Goal: Task Accomplishment & Management: Manage account settings

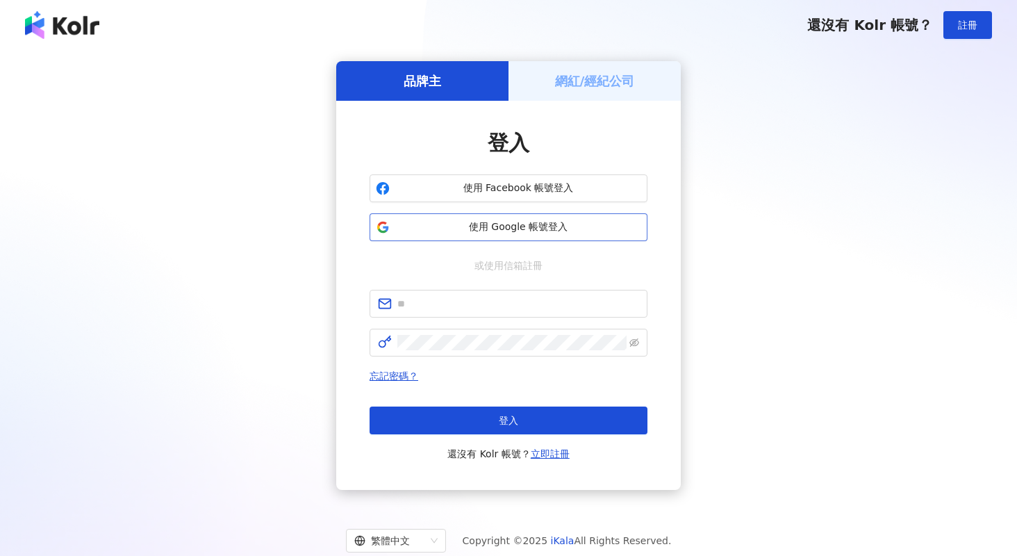
click at [529, 228] on span "使用 Google 帳號登入" at bounding box center [518, 227] width 246 height 14
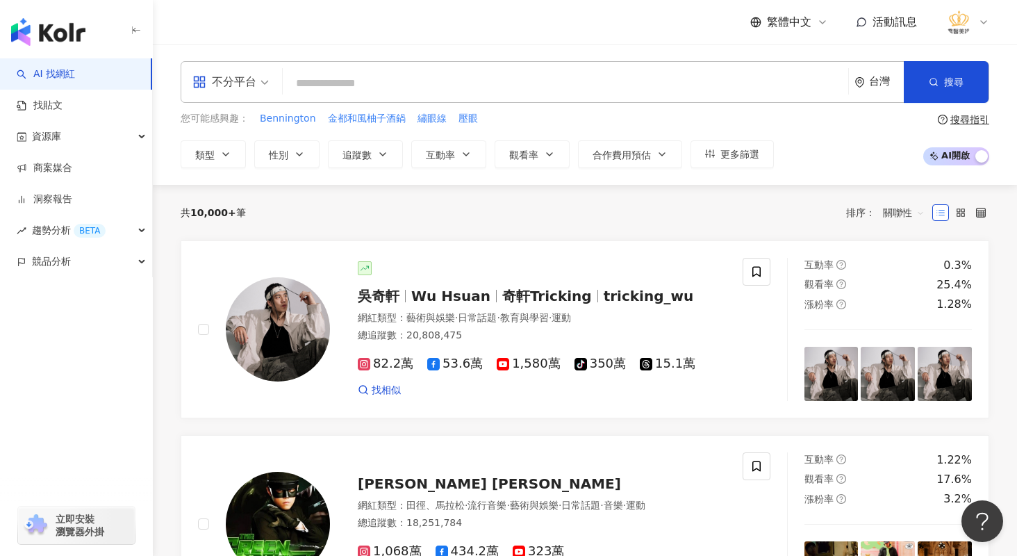
click at [580, 215] on div "共 10,000+ 筆 排序： 關聯性" at bounding box center [585, 213] width 809 height 22
click at [44, 105] on link "找貼文" at bounding box center [40, 106] width 46 height 14
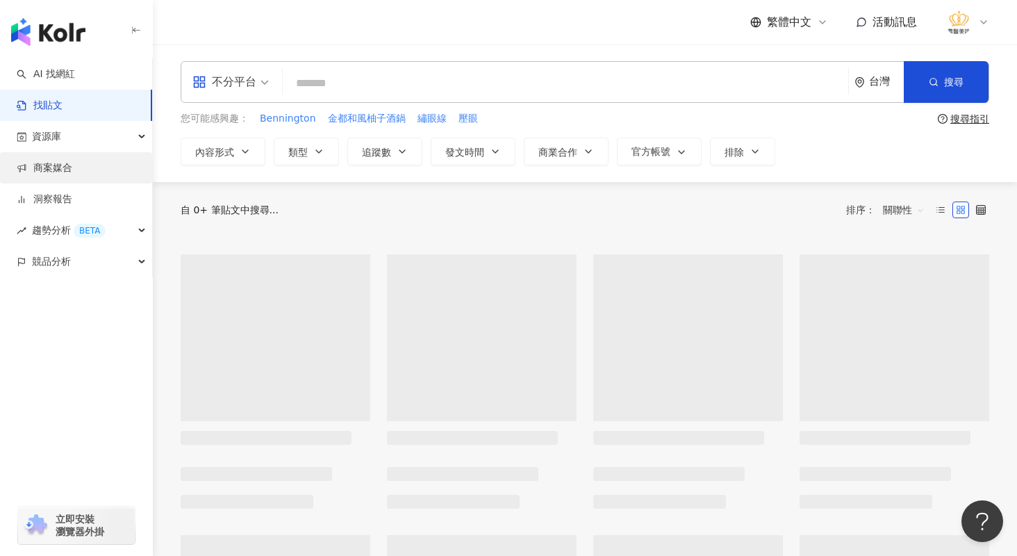
click at [72, 167] on link "商案媒合" at bounding box center [45, 168] width 56 height 14
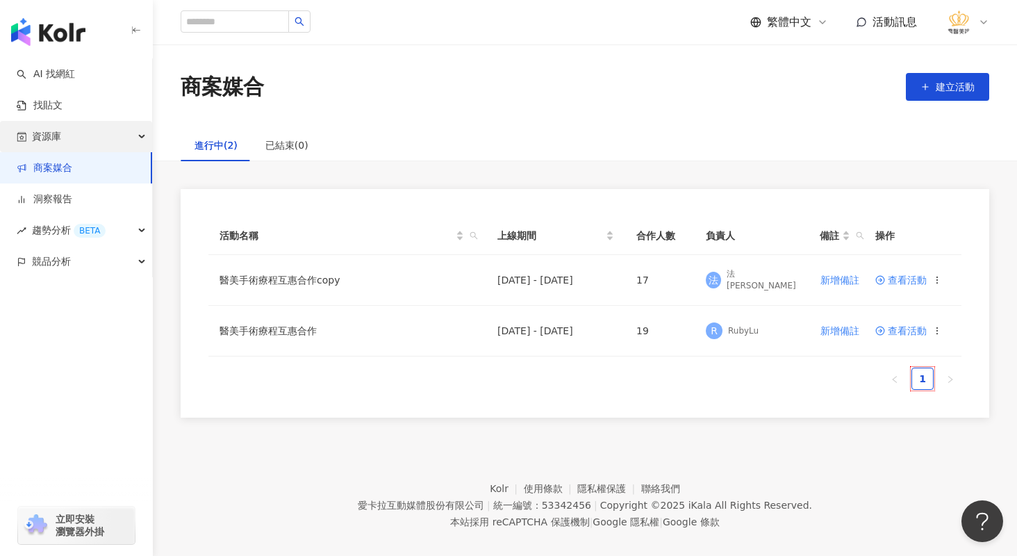
click at [65, 133] on div "資源庫" at bounding box center [76, 136] width 152 height 31
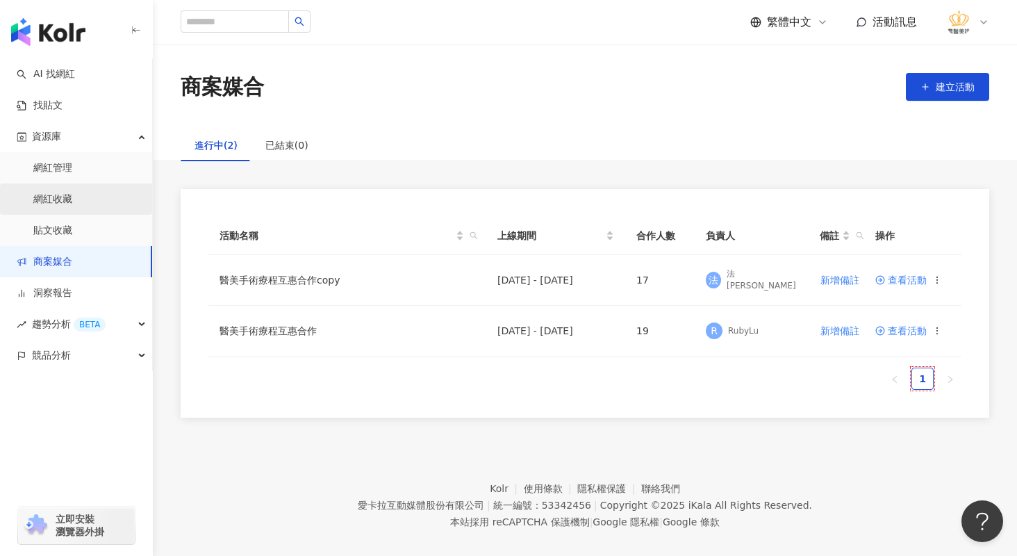
click at [72, 205] on link "網紅收藏" at bounding box center [52, 200] width 39 height 14
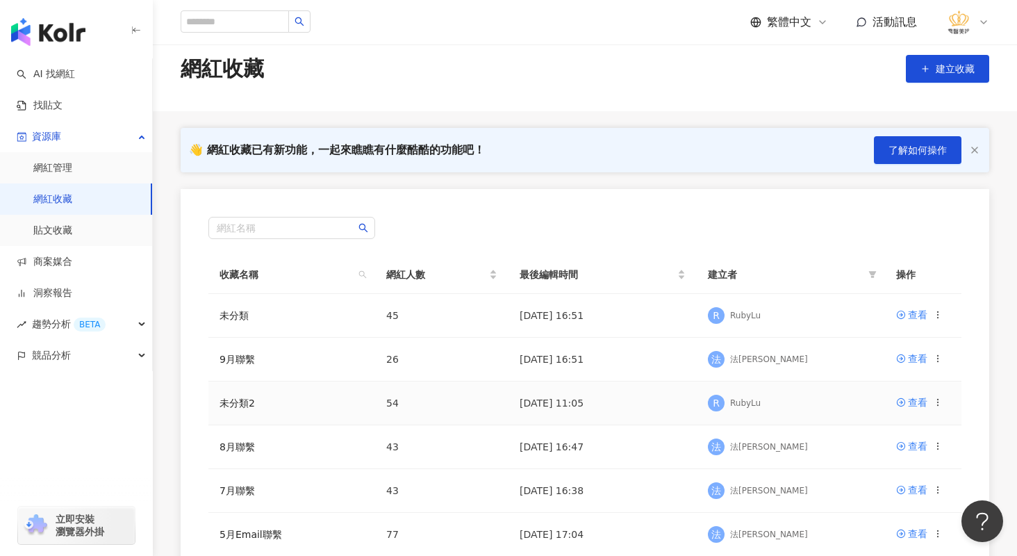
scroll to position [69, 0]
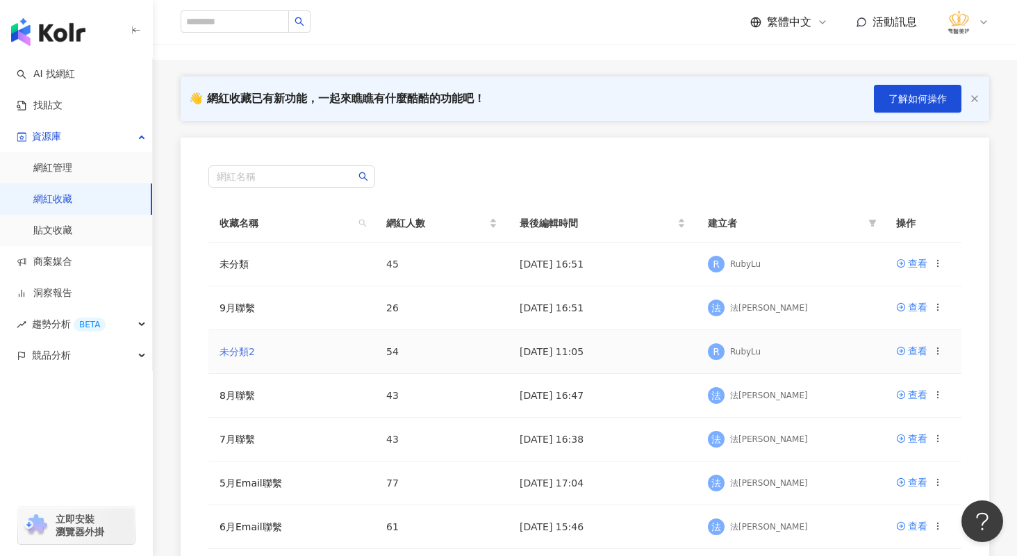
click at [239, 354] on link "未分類2" at bounding box center [237, 351] width 35 height 11
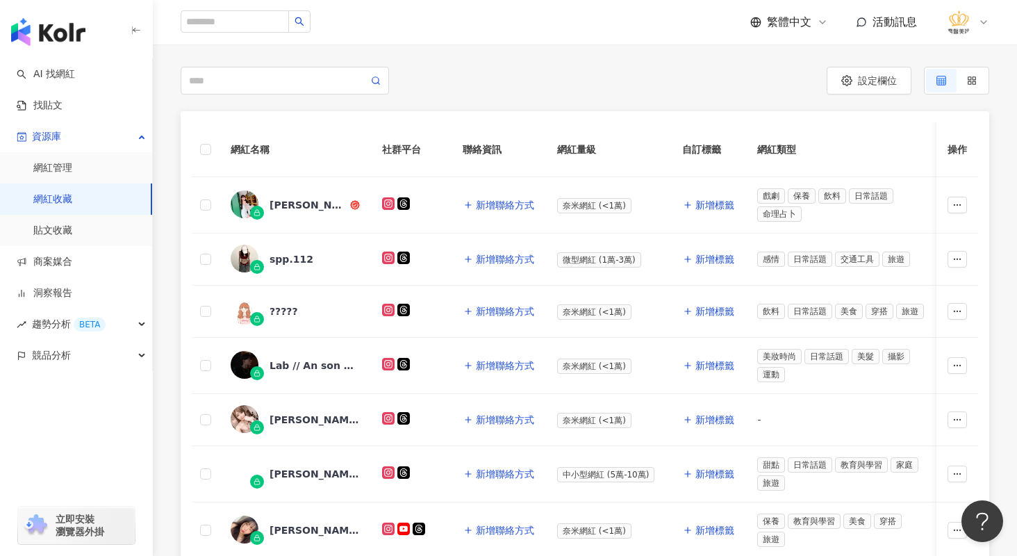
scroll to position [208, 0]
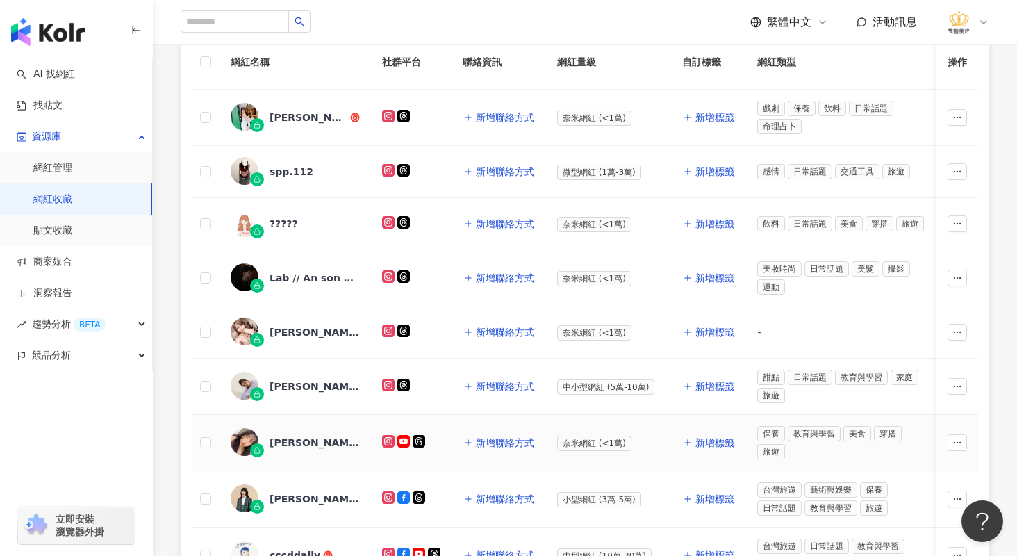
click at [299, 445] on div "[PERSON_NAME]" at bounding box center [315, 443] width 90 height 14
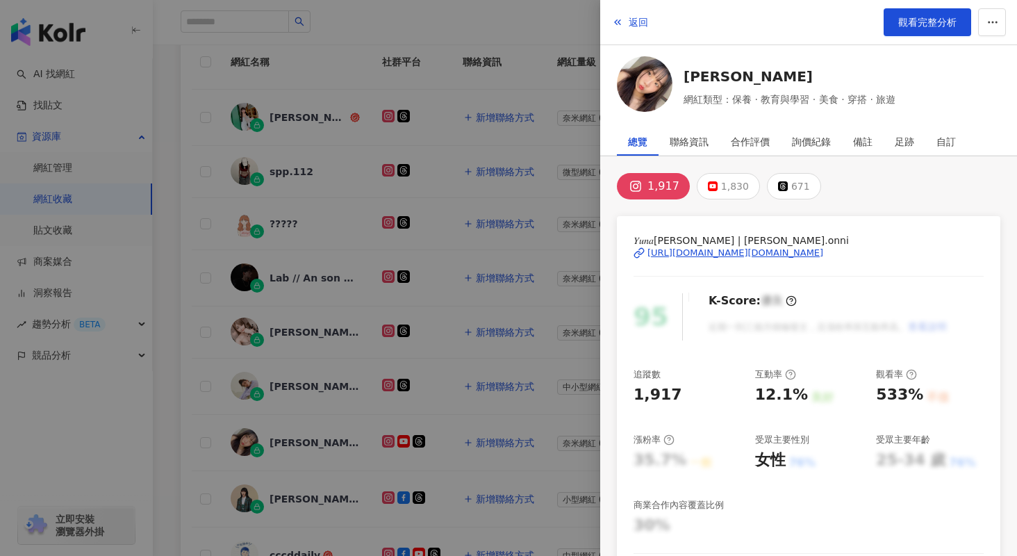
click at [723, 252] on div "[URL][DOMAIN_NAME][DOMAIN_NAME]" at bounding box center [736, 253] width 176 height 13
click at [991, 19] on icon "button" at bounding box center [993, 22] width 13 height 13
click at [965, 54] on div "加入網紅收藏" at bounding box center [966, 55] width 58 height 15
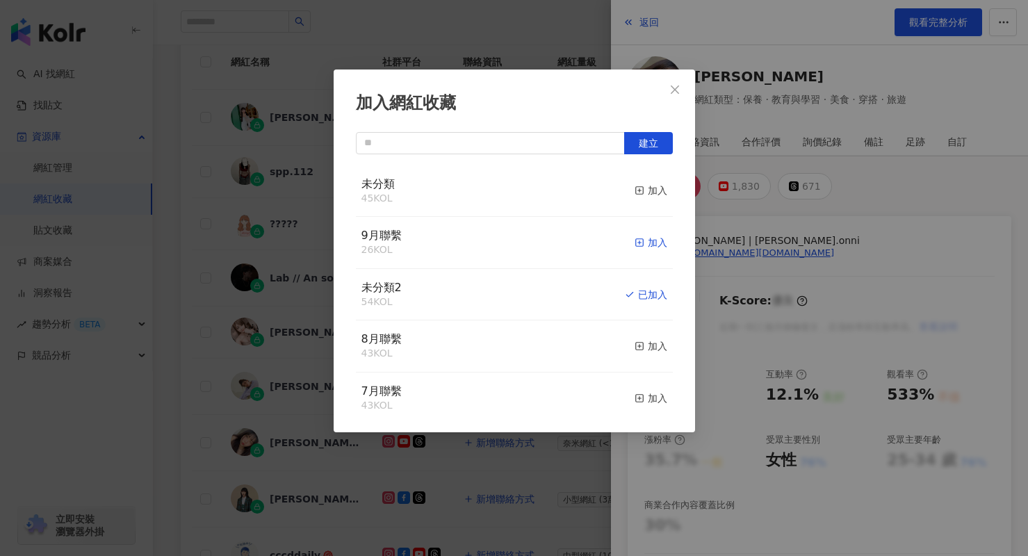
click at [646, 244] on div "加入" at bounding box center [650, 242] width 33 height 15
click at [637, 300] on div "已加入" at bounding box center [646, 294] width 42 height 15
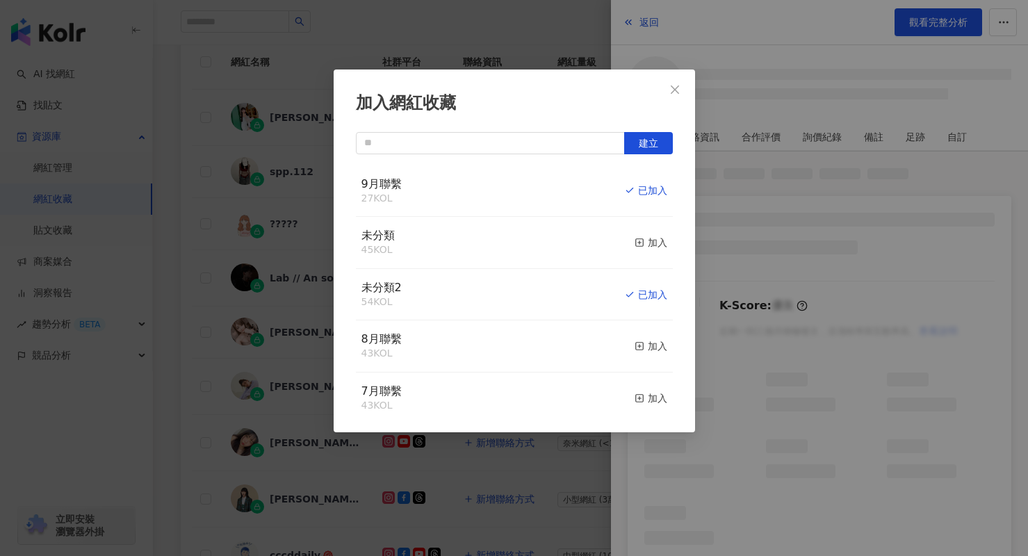
click at [561, 520] on div "加入網紅收藏 建立 9月聯繫 27 KOL 已加入 未分類 45 KOL 加入 未分類2 54 KOL 已加入 8月聯繫 43 KOL 加入 7月聯繫 43 …" at bounding box center [514, 278] width 1028 height 556
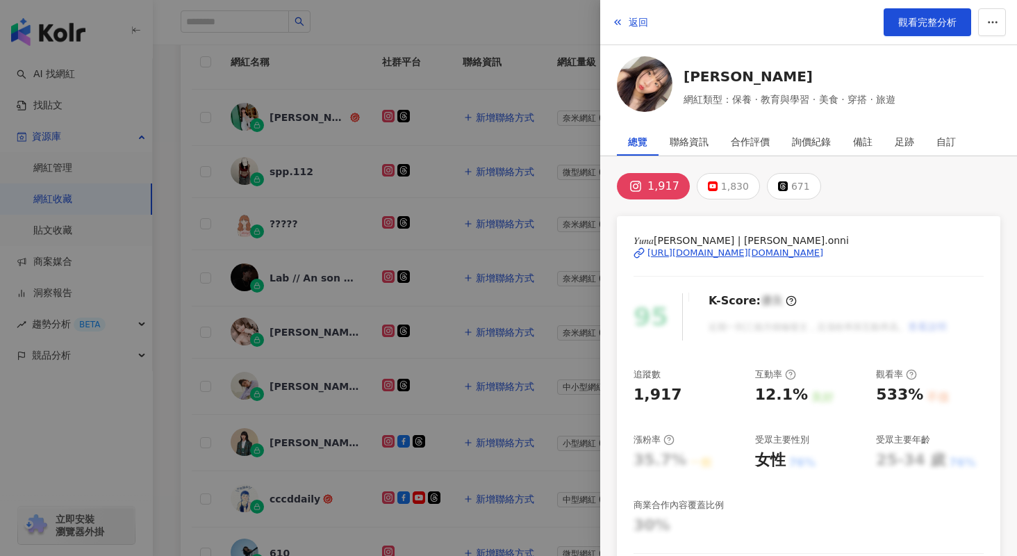
click at [186, 309] on div at bounding box center [508, 278] width 1017 height 556
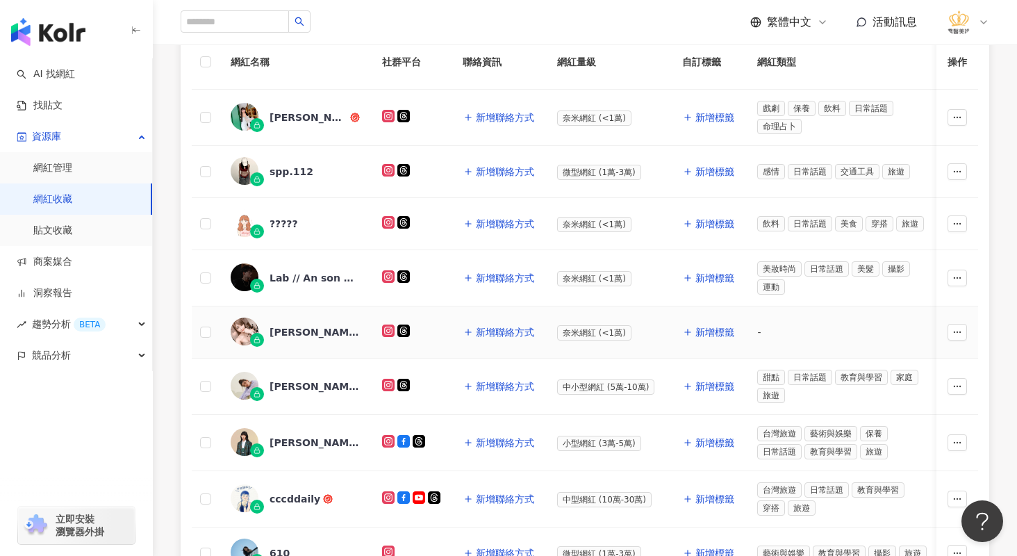
click at [276, 335] on div "[PERSON_NAME]" at bounding box center [315, 332] width 90 height 14
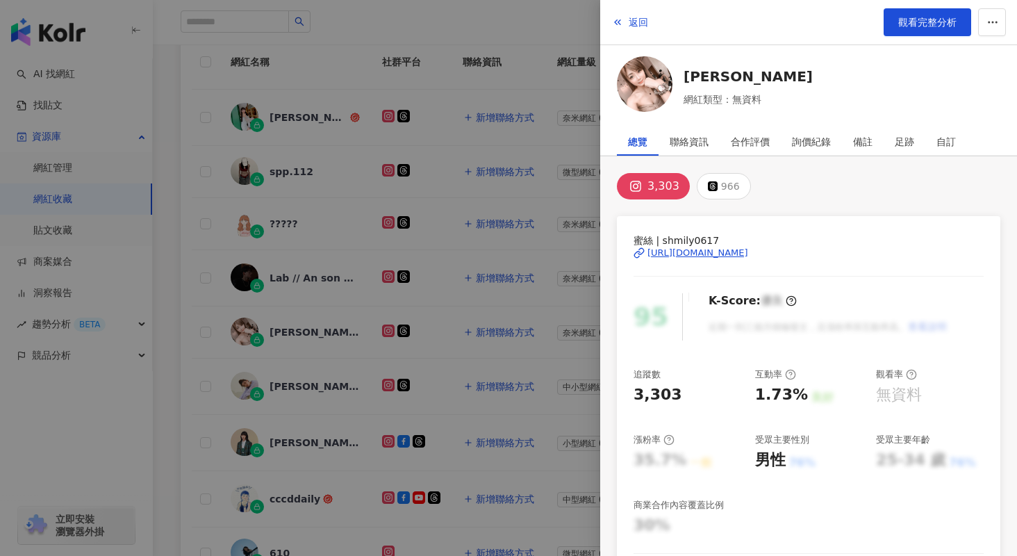
click at [730, 248] on div "[URL][DOMAIN_NAME]" at bounding box center [698, 253] width 101 height 13
click at [196, 416] on div at bounding box center [508, 278] width 1017 height 556
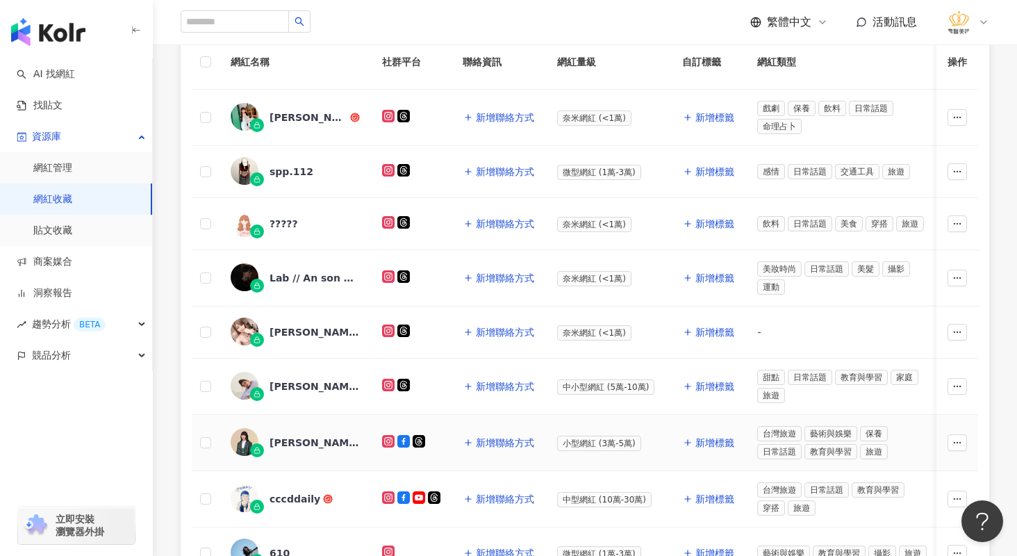
click at [282, 443] on div "[PERSON_NAME]" at bounding box center [315, 443] width 90 height 14
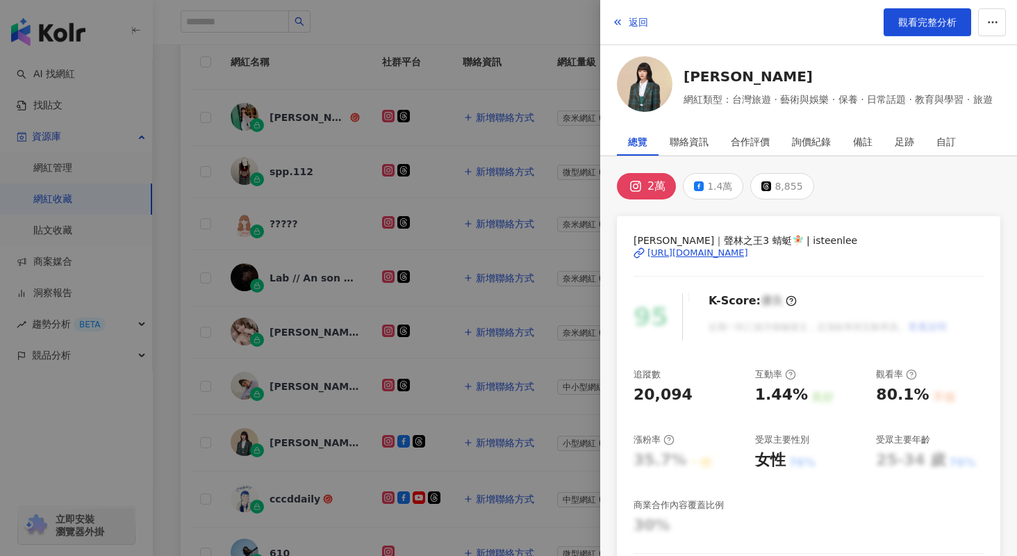
click at [748, 256] on div "[URL][DOMAIN_NAME]" at bounding box center [698, 253] width 101 height 13
click at [425, 366] on div at bounding box center [508, 278] width 1017 height 556
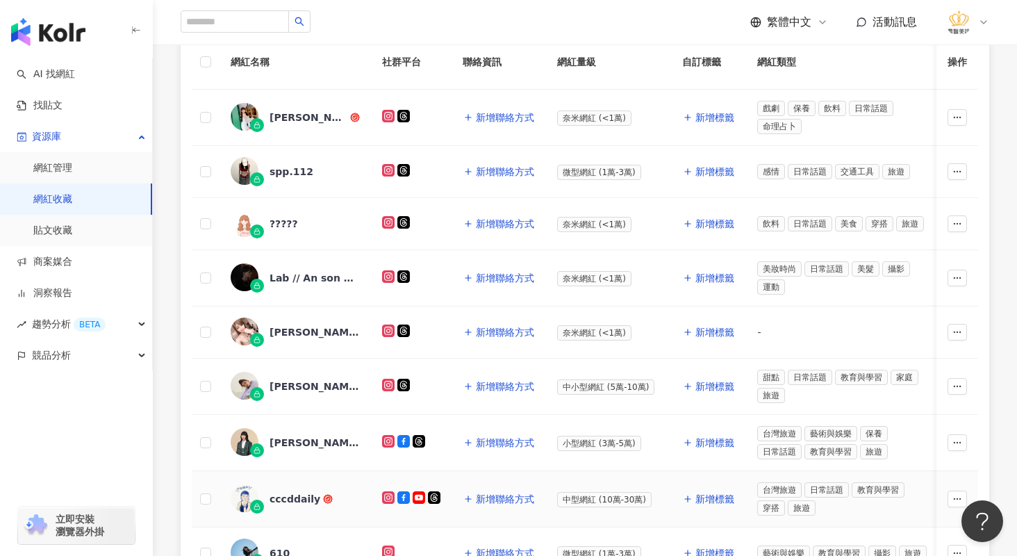
click at [291, 498] on div "cccddaily" at bounding box center [295, 499] width 51 height 14
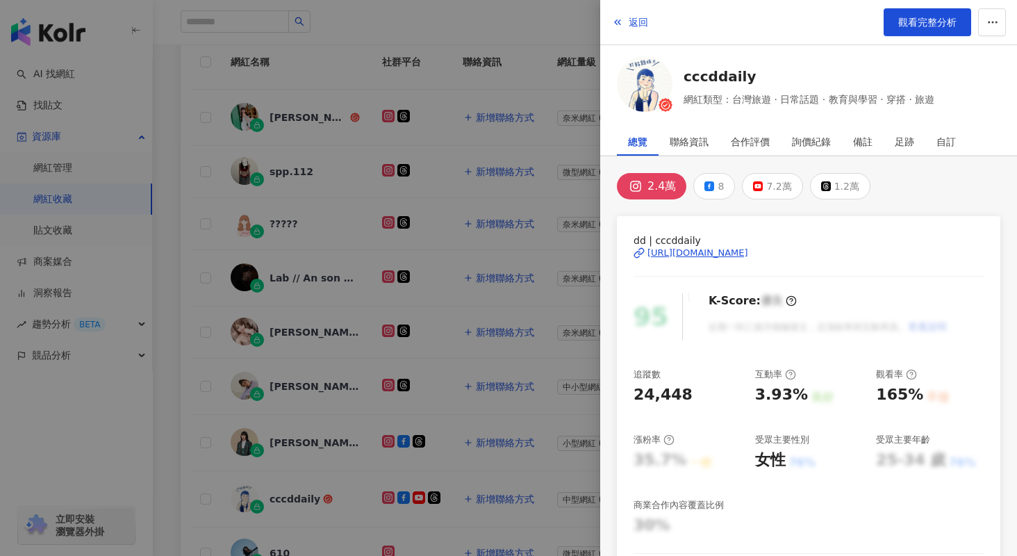
click at [395, 372] on div at bounding box center [508, 278] width 1017 height 556
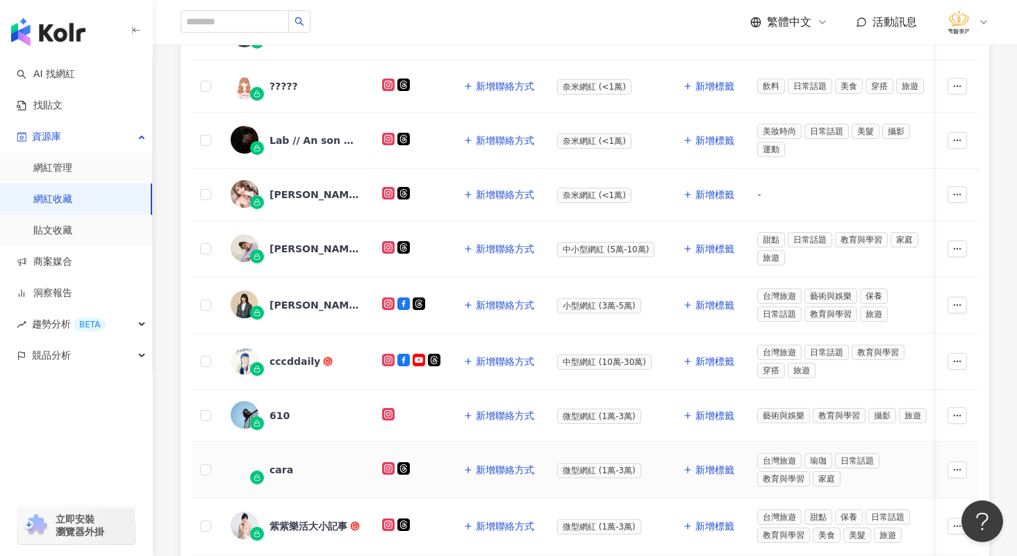
scroll to position [347, 0]
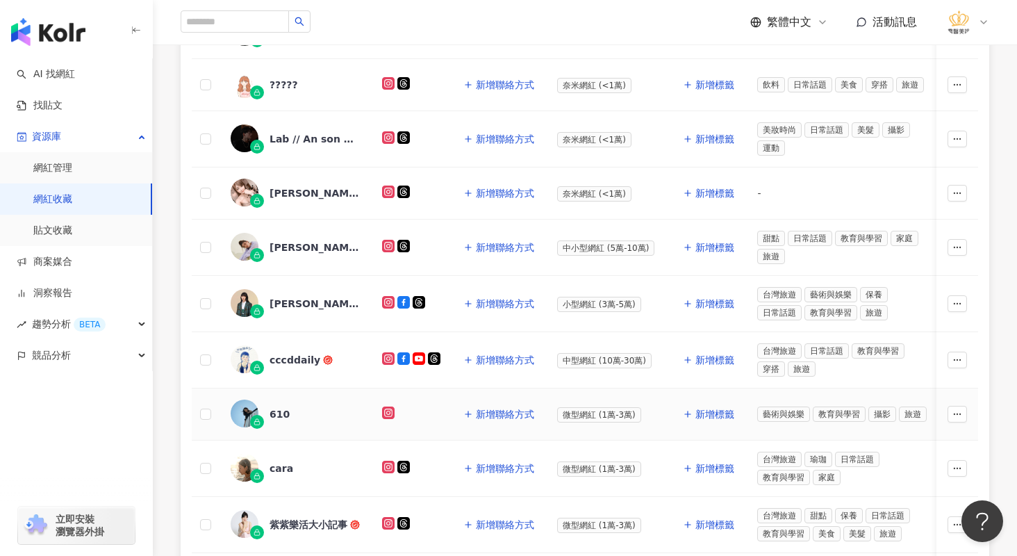
click at [275, 416] on div "610" at bounding box center [280, 414] width 20 height 14
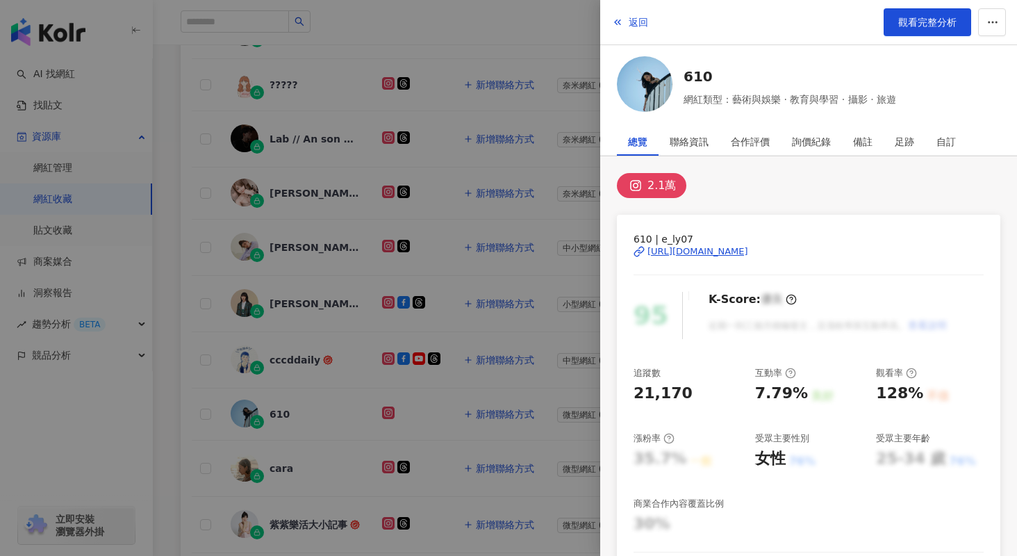
click at [748, 248] on div "[URL][DOMAIN_NAME]" at bounding box center [698, 251] width 101 height 13
click at [448, 425] on div at bounding box center [508, 278] width 1017 height 556
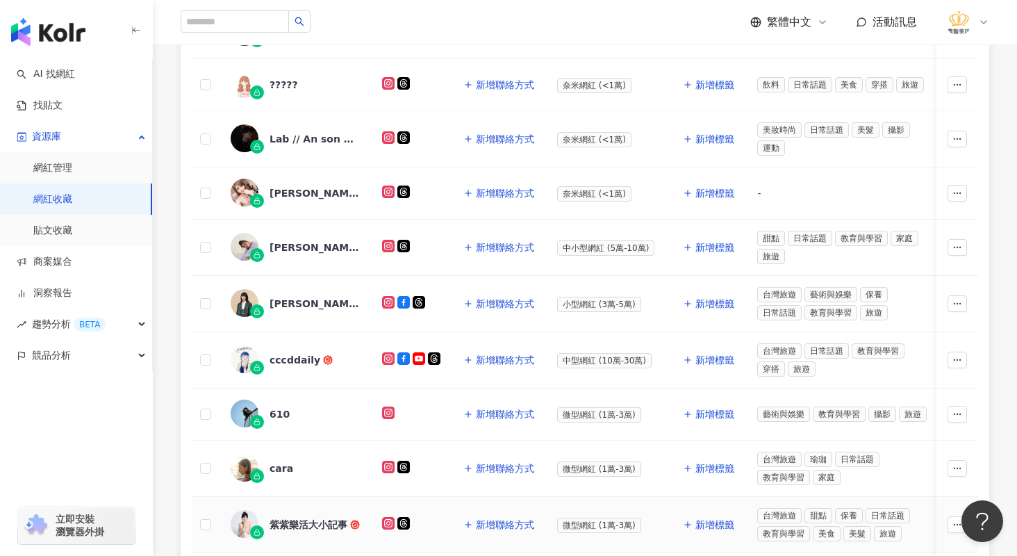
click at [285, 525] on div "紫紫樂活大小記事" at bounding box center [309, 525] width 78 height 14
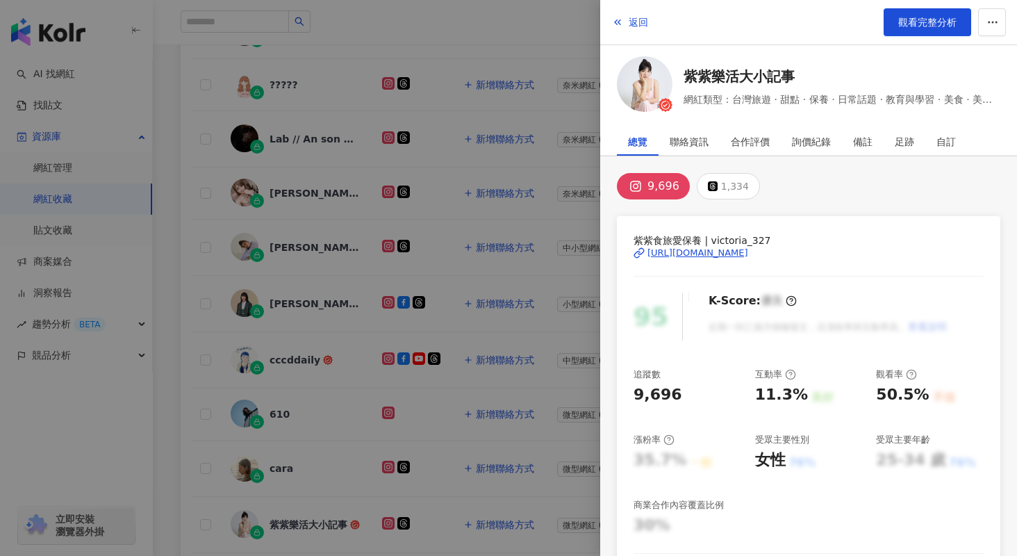
click at [748, 254] on div "[URL][DOMAIN_NAME]" at bounding box center [698, 253] width 101 height 13
click at [425, 433] on div at bounding box center [508, 278] width 1017 height 556
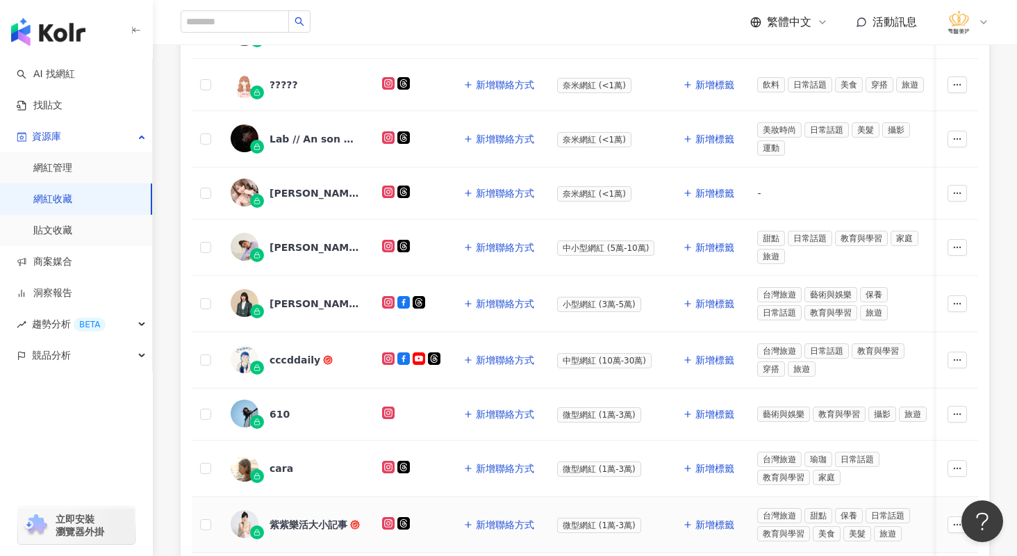
scroll to position [486, 0]
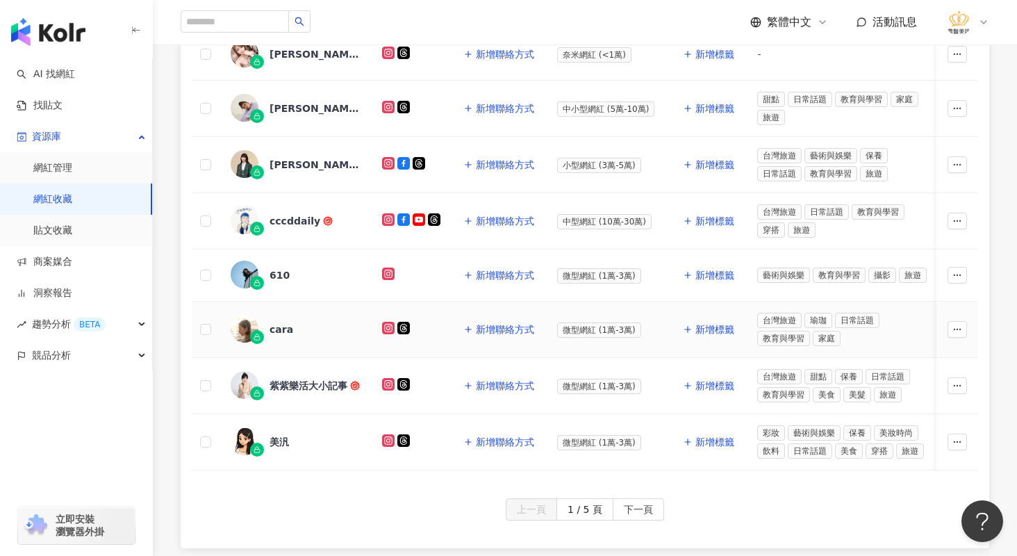
click at [279, 323] on div "cara" at bounding box center [282, 329] width 24 height 14
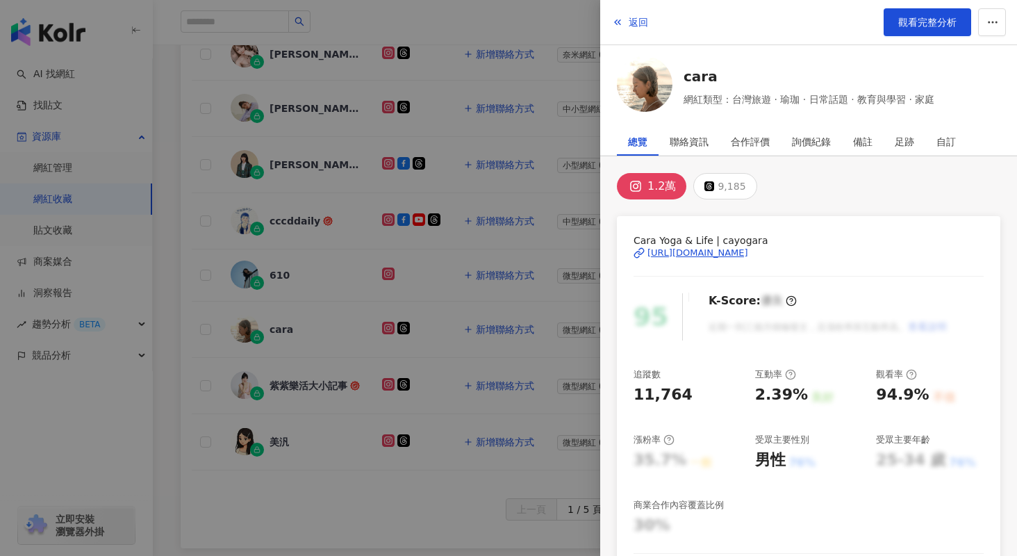
click at [748, 250] on div "[URL][DOMAIN_NAME]" at bounding box center [698, 253] width 101 height 13
click at [410, 506] on div at bounding box center [508, 278] width 1017 height 556
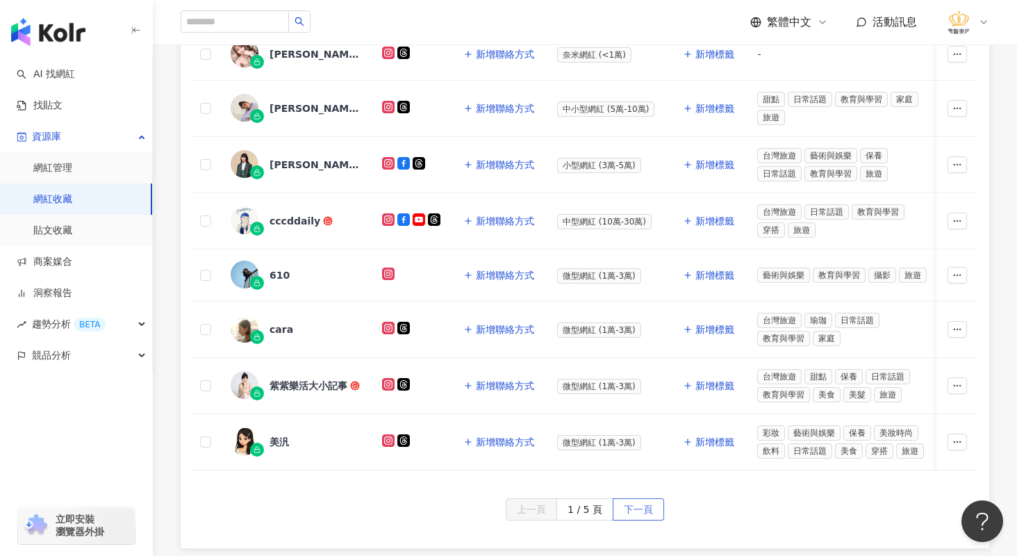
click at [636, 516] on span "下一頁" at bounding box center [638, 510] width 29 height 22
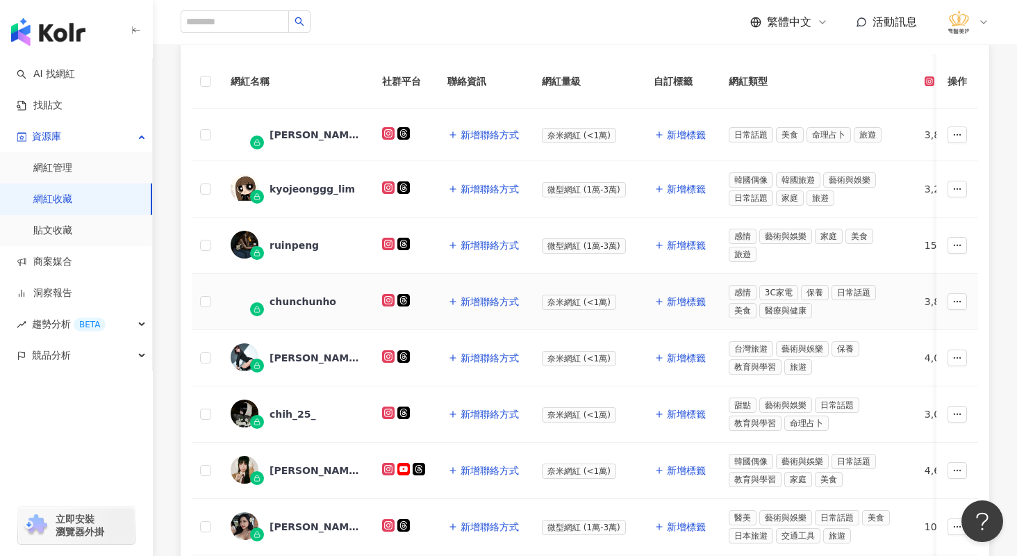
scroll to position [69, 0]
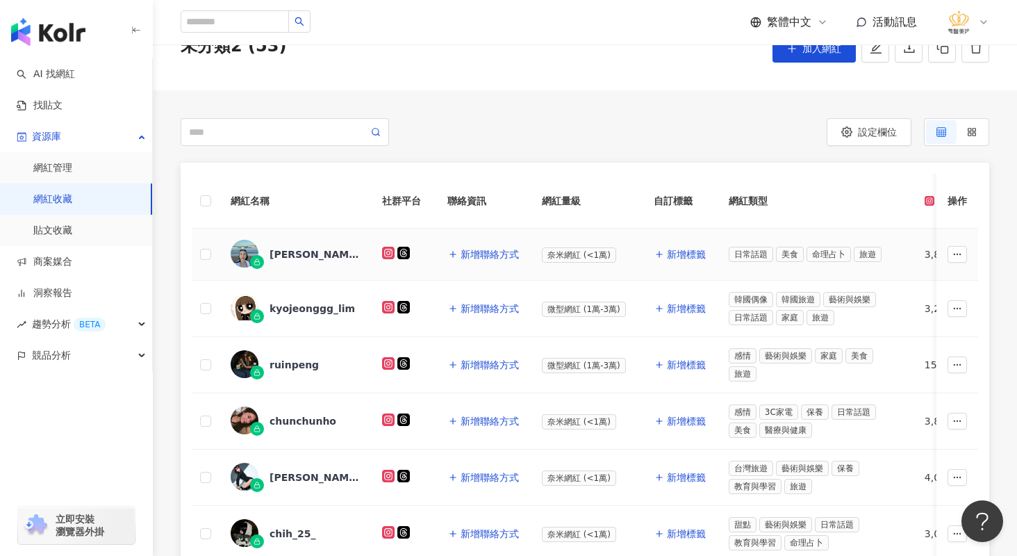
click at [279, 254] on div "[PERSON_NAME] [PERSON_NAME]" at bounding box center [315, 254] width 90 height 14
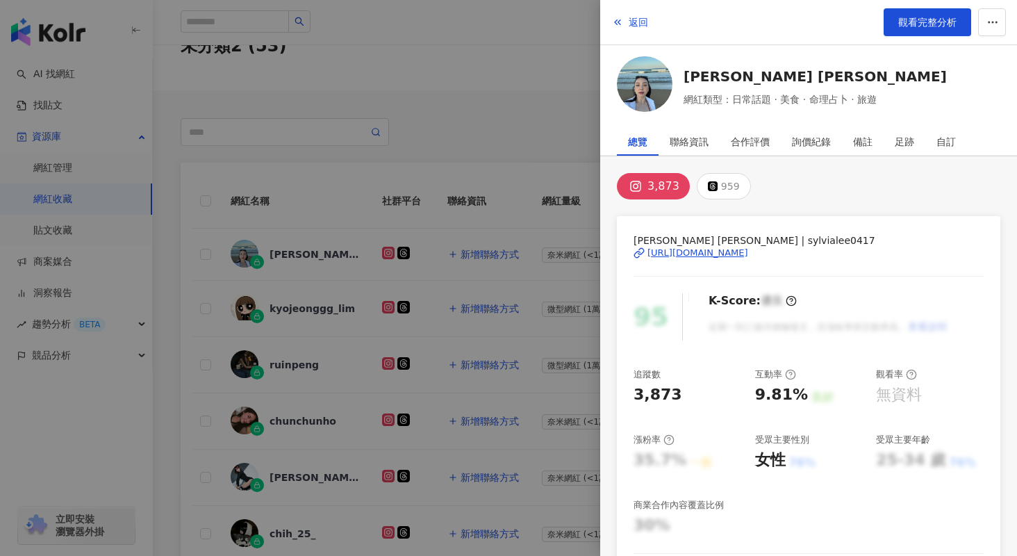
click at [748, 256] on div "[URL][DOMAIN_NAME]" at bounding box center [698, 253] width 101 height 13
click at [478, 196] on div at bounding box center [508, 278] width 1017 height 556
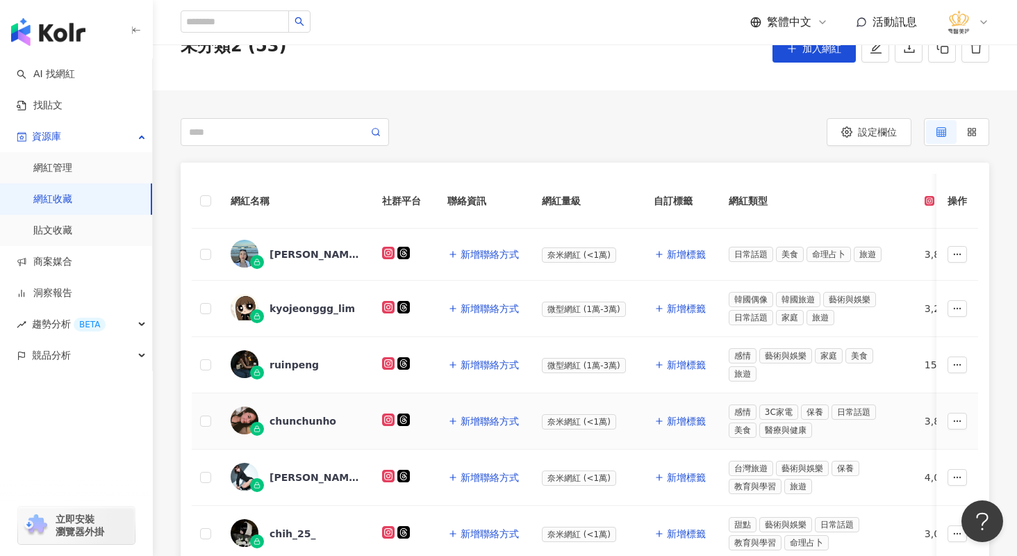
click at [302, 421] on div "chunchunho" at bounding box center [303, 421] width 67 height 14
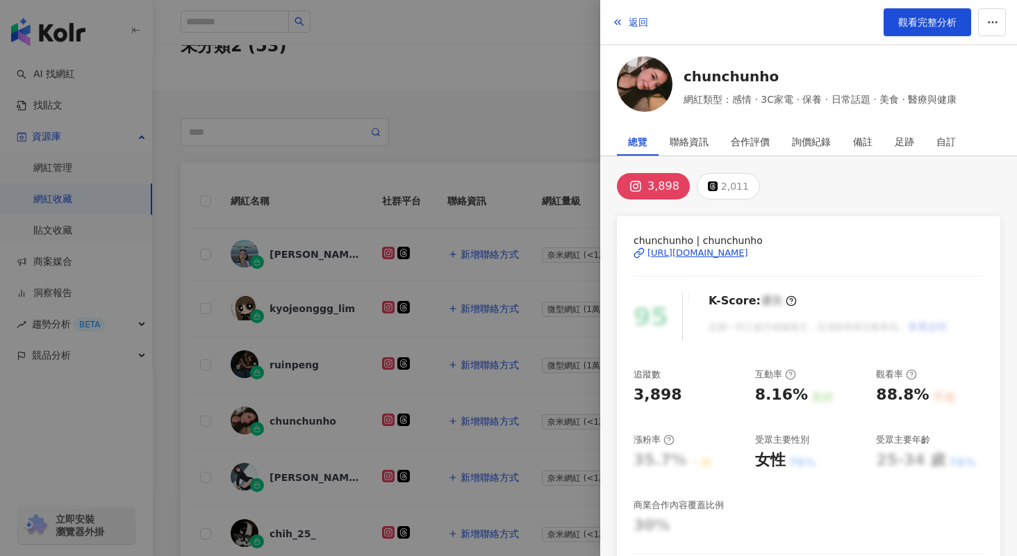
click at [762, 259] on div "chunchunho | chunchunho [URL][DOMAIN_NAME]" at bounding box center [809, 263] width 350 height 60
click at [748, 252] on div "[URL][DOMAIN_NAME]" at bounding box center [698, 253] width 101 height 13
click at [321, 423] on div at bounding box center [508, 278] width 1017 height 556
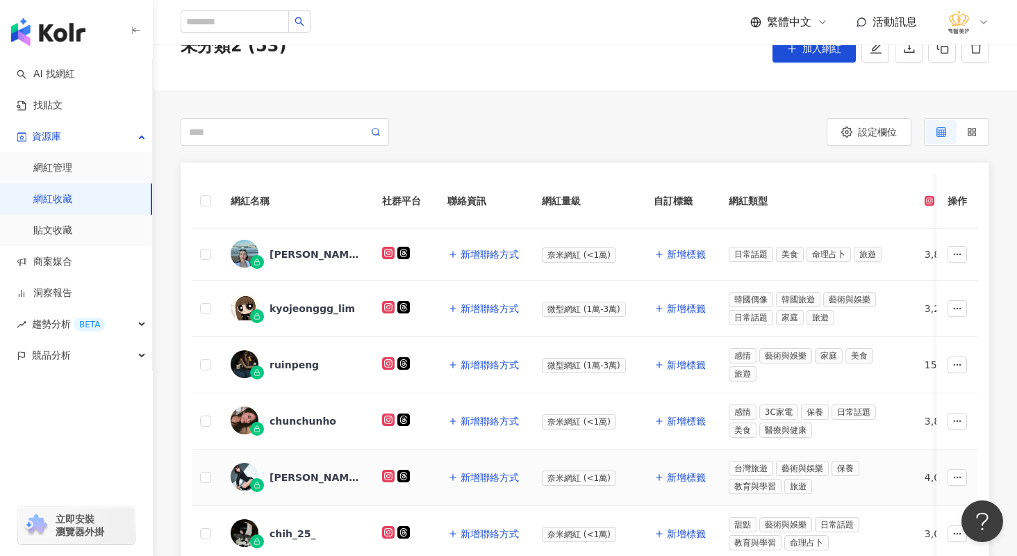
click at [285, 482] on div "[PERSON_NAME]" at bounding box center [315, 477] width 90 height 14
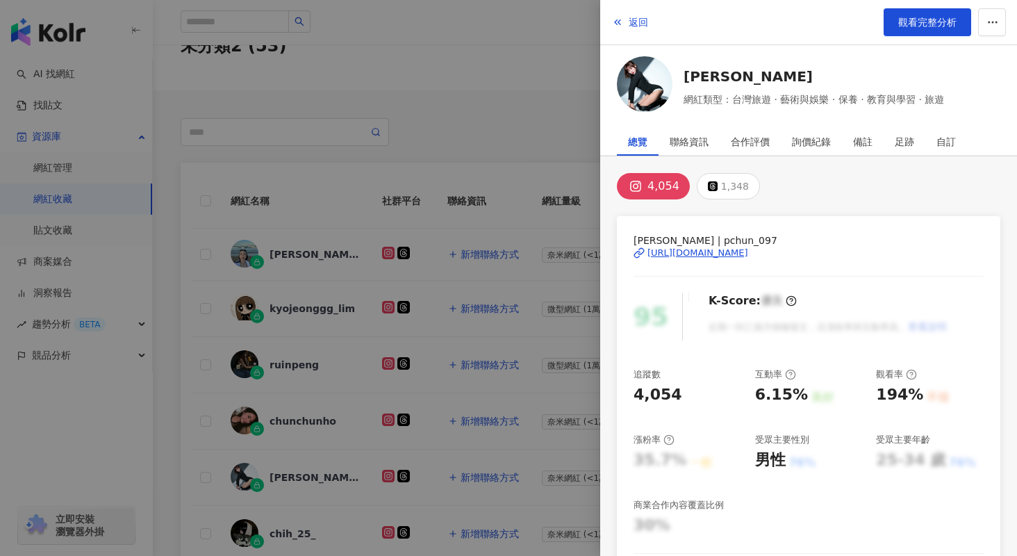
click at [718, 254] on div "[URL][DOMAIN_NAME]" at bounding box center [698, 253] width 101 height 13
click at [370, 482] on div at bounding box center [508, 278] width 1017 height 556
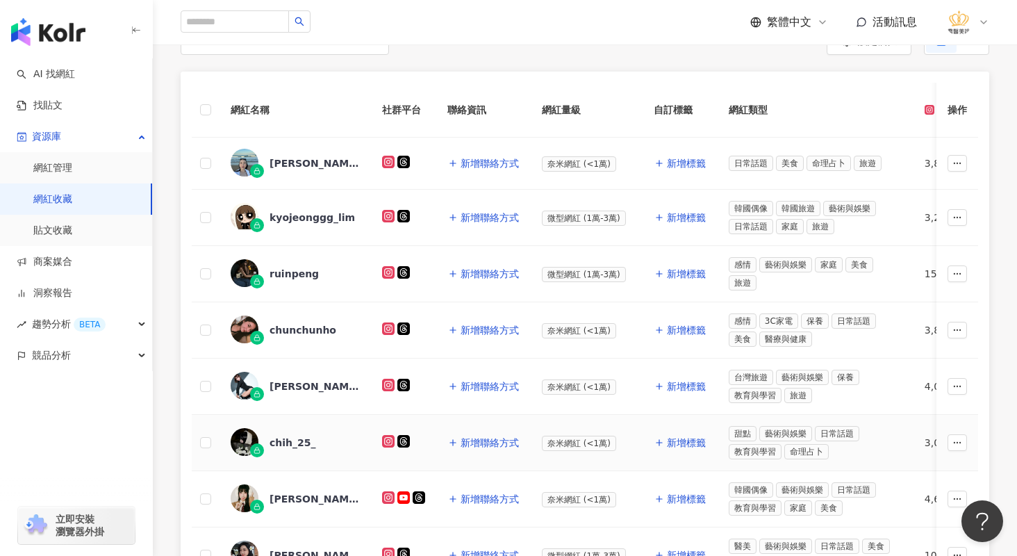
scroll to position [208, 0]
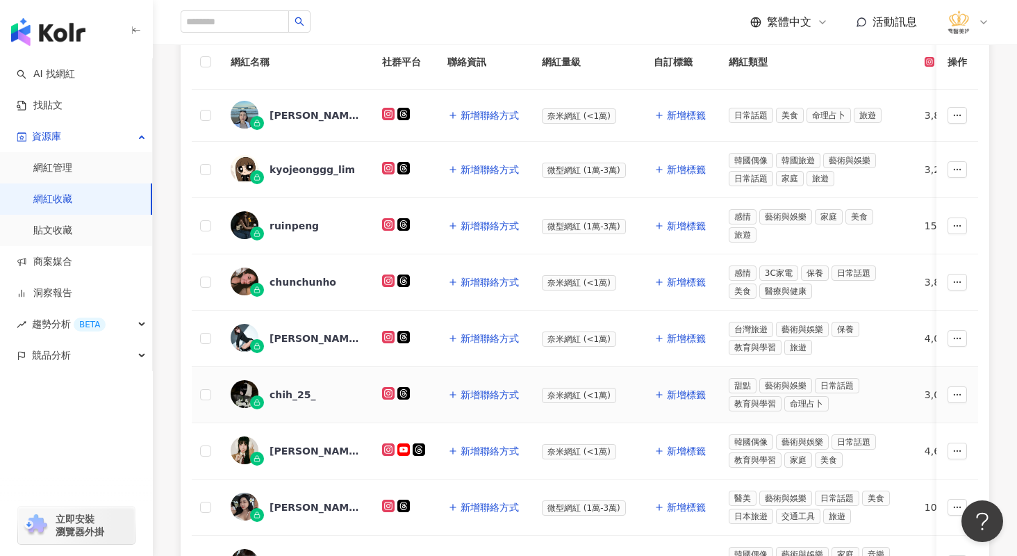
click at [283, 393] on div "chih_25_" at bounding box center [293, 395] width 47 height 14
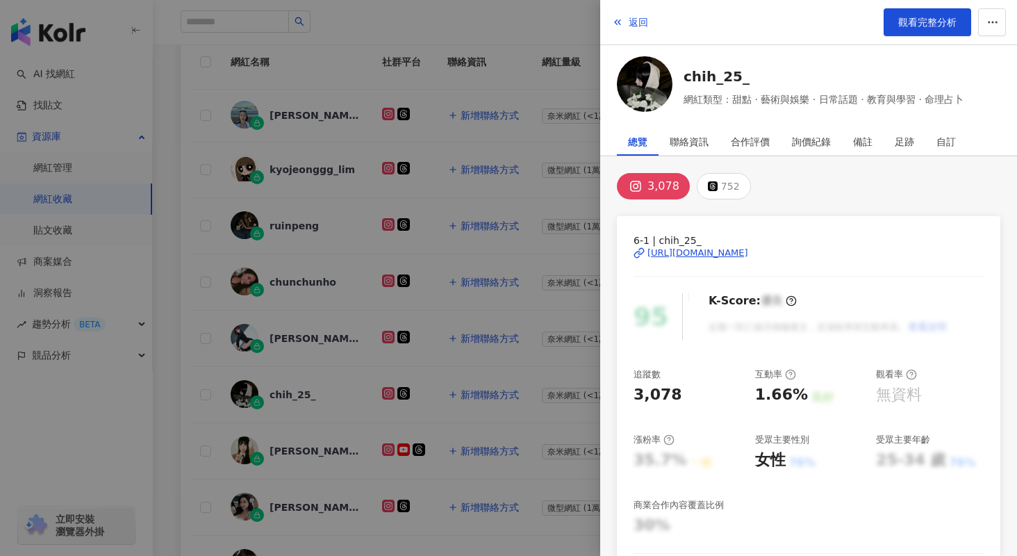
click at [685, 255] on div "[URL][DOMAIN_NAME]" at bounding box center [698, 253] width 101 height 13
click at [423, 464] on div at bounding box center [508, 278] width 1017 height 556
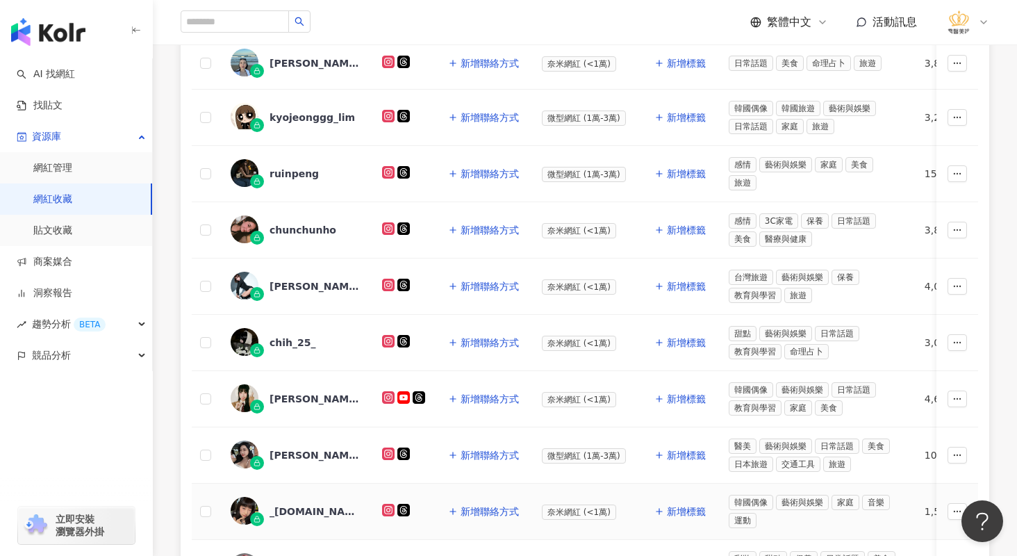
scroll to position [347, 0]
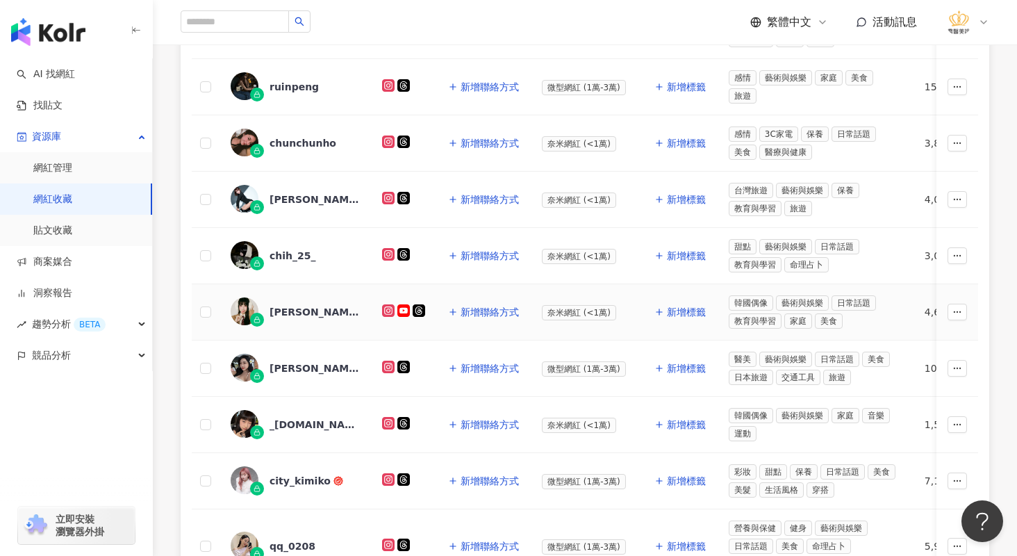
click at [295, 310] on div "[PERSON_NAME]BONA" at bounding box center [315, 312] width 90 height 14
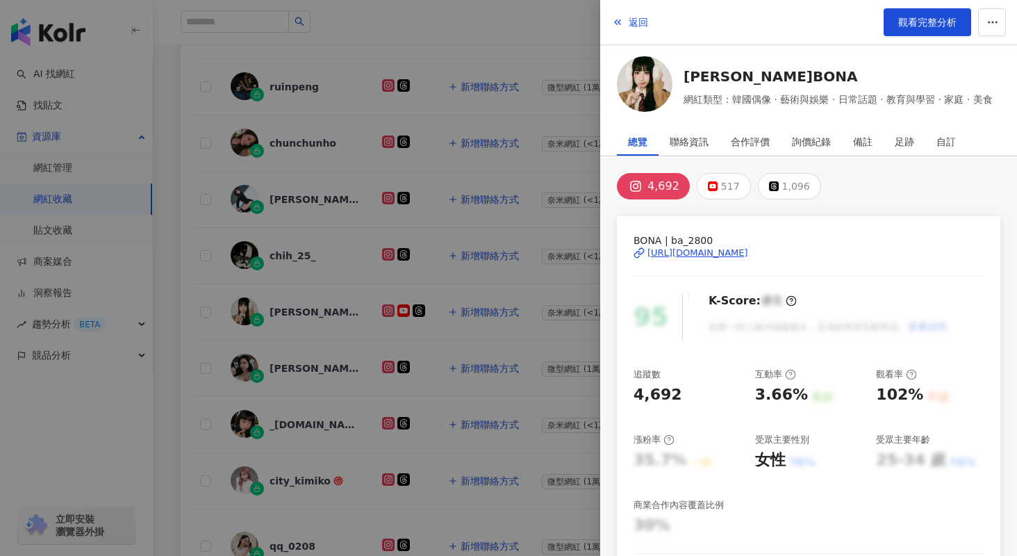
click at [739, 254] on div "[URL][DOMAIN_NAME]" at bounding box center [698, 253] width 101 height 13
click at [990, 24] on icon "button" at bounding box center [993, 22] width 13 height 13
click at [969, 59] on div "加入網紅收藏" at bounding box center [966, 55] width 58 height 15
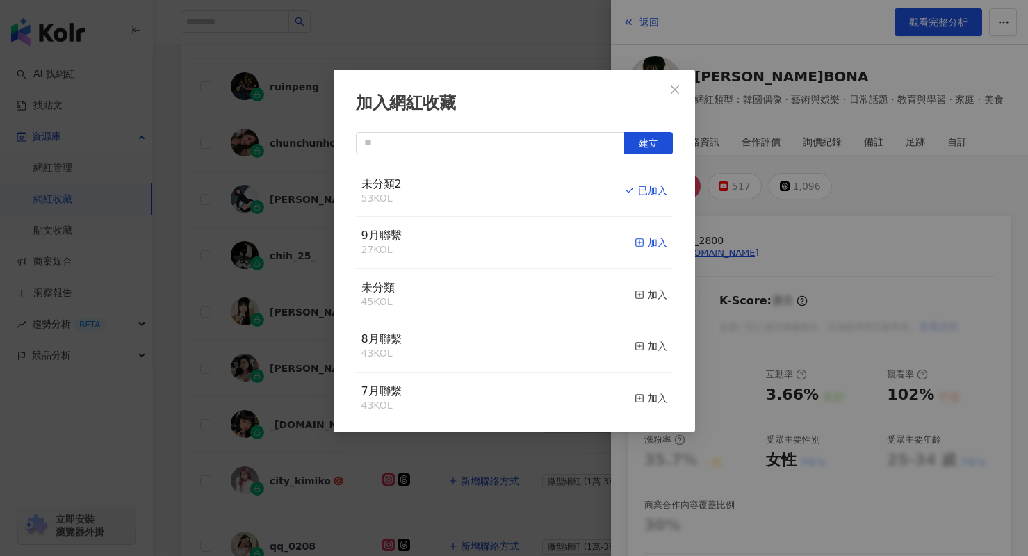
click at [641, 241] on div "加入" at bounding box center [650, 242] width 33 height 15
click at [638, 236] on div "已加入" at bounding box center [646, 242] width 42 height 15
click at [486, 516] on div "加入網紅收藏 建立" at bounding box center [514, 278] width 1028 height 556
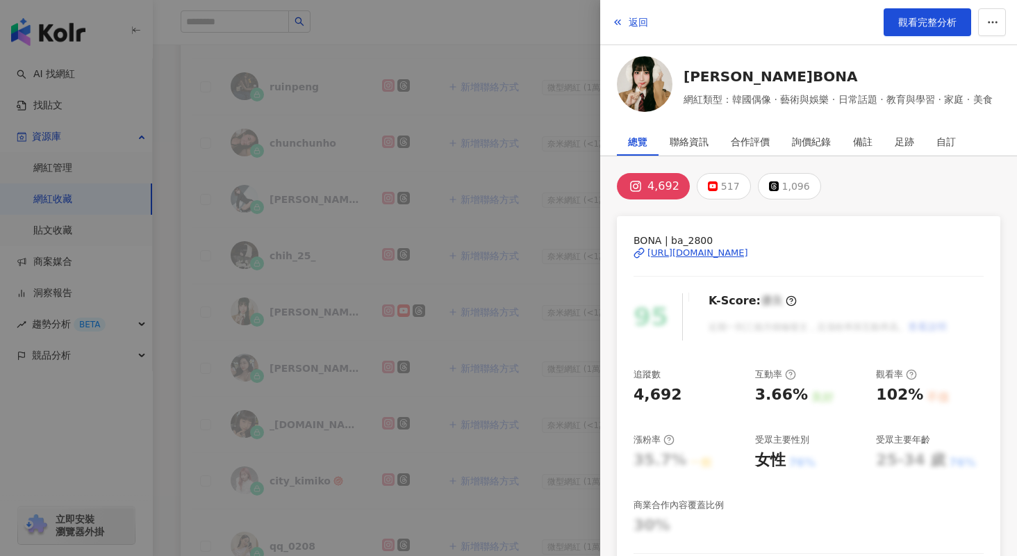
click at [482, 508] on div at bounding box center [508, 278] width 1017 height 556
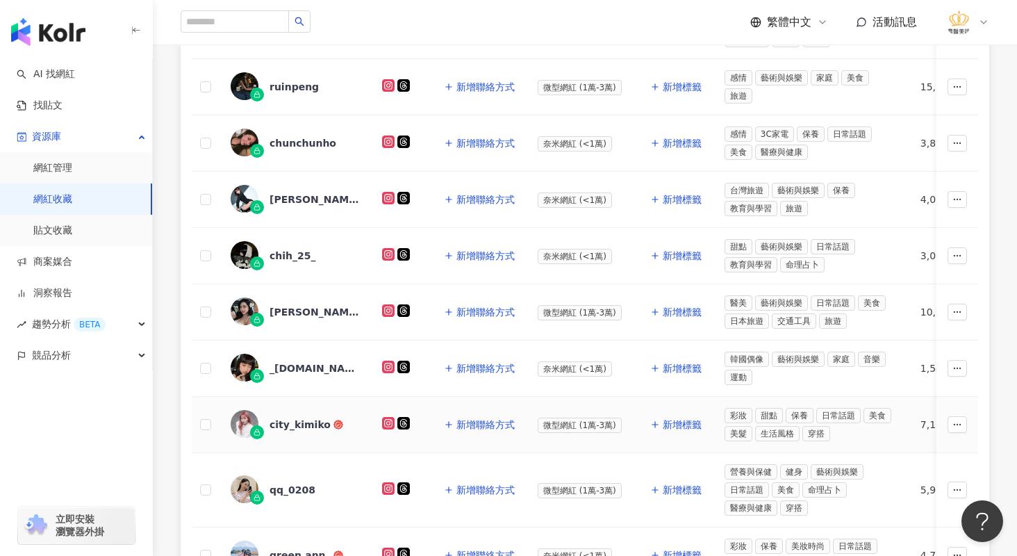
click at [300, 422] on div "city_kimiko" at bounding box center [300, 425] width 61 height 14
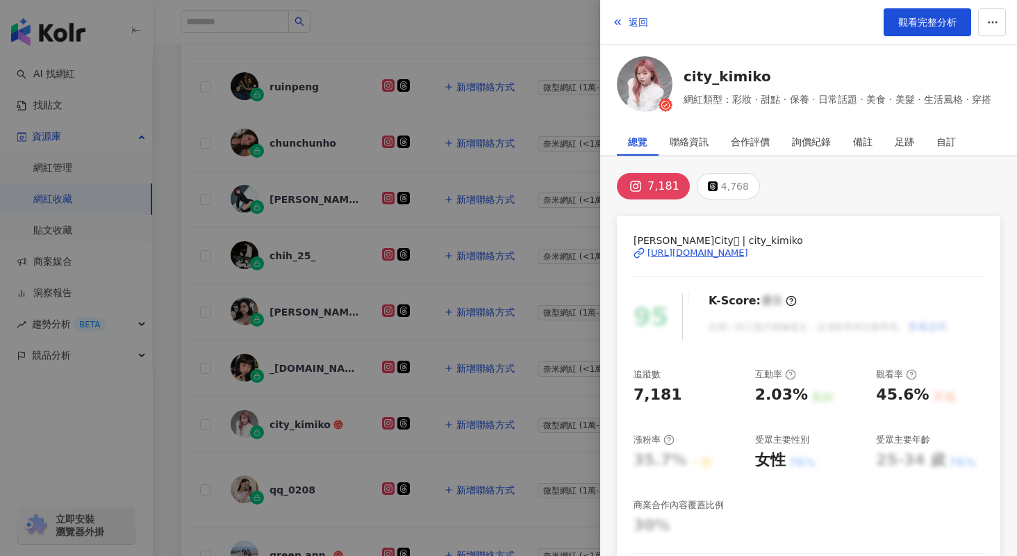
click at [735, 252] on div "[URL][DOMAIN_NAME]" at bounding box center [698, 253] width 101 height 13
click at [994, 21] on icon "button" at bounding box center [993, 22] width 13 height 13
click at [974, 56] on div "加入網紅收藏" at bounding box center [966, 55] width 58 height 15
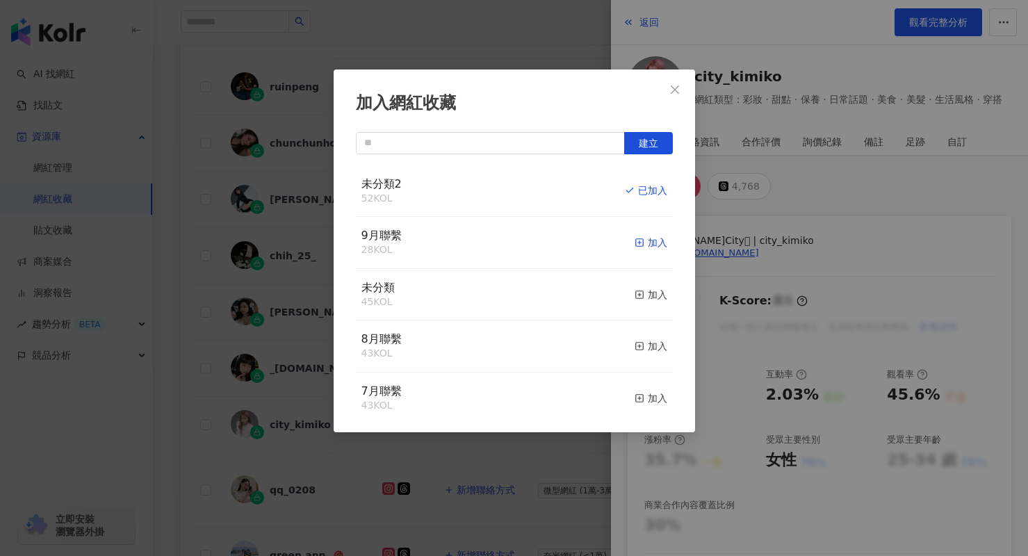
click at [635, 238] on div "加入" at bounding box center [650, 242] width 33 height 15
click at [634, 239] on div "取消收藏" at bounding box center [641, 242] width 52 height 15
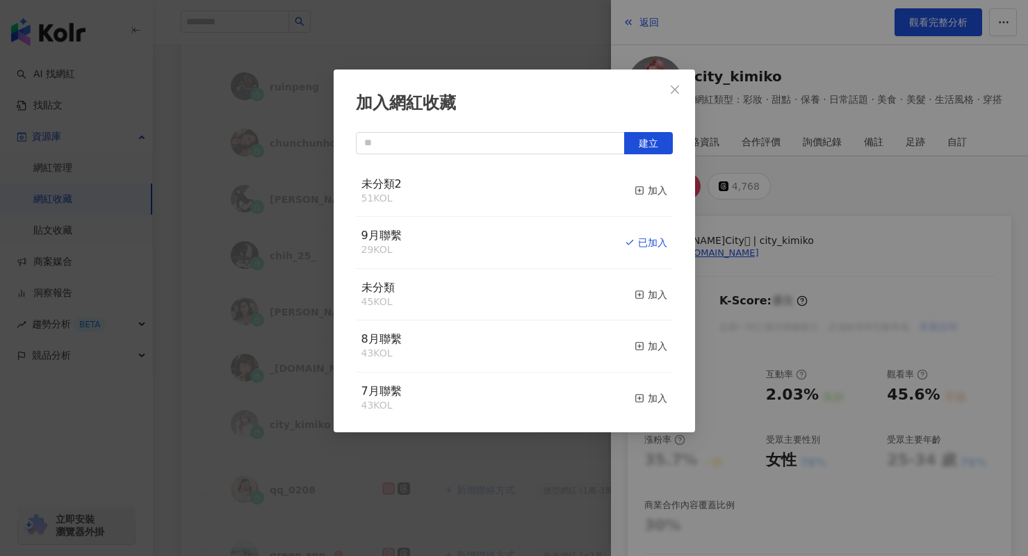
click at [218, 440] on div "加入網紅收藏 建立 未分類2 51 KOL 加入 9月聯繫 29 KOL 已加入 未分類 45 KOL 加入 8月聯繫 43 KOL 加入 7月聯繫 43 K…" at bounding box center [514, 278] width 1028 height 556
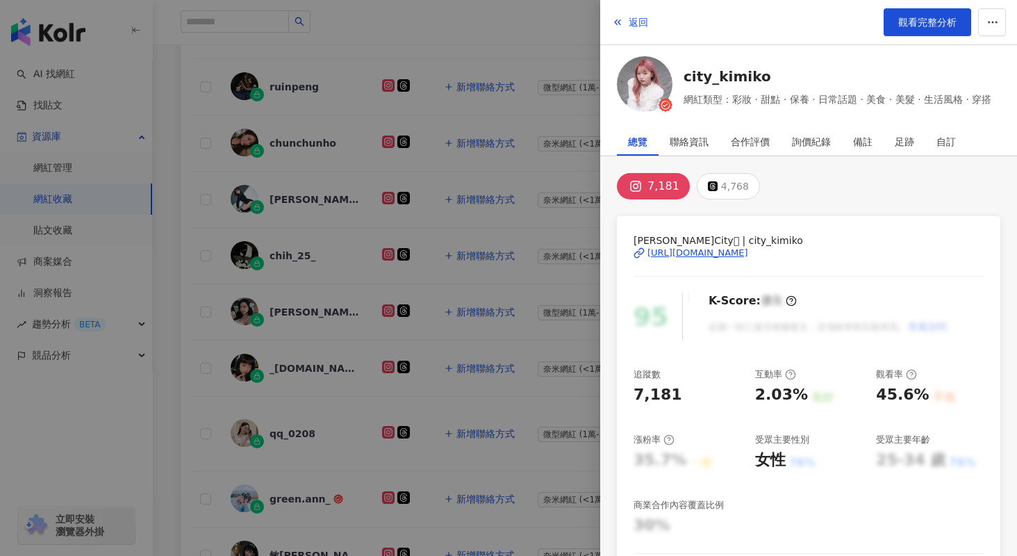
click at [199, 431] on div at bounding box center [508, 278] width 1017 height 556
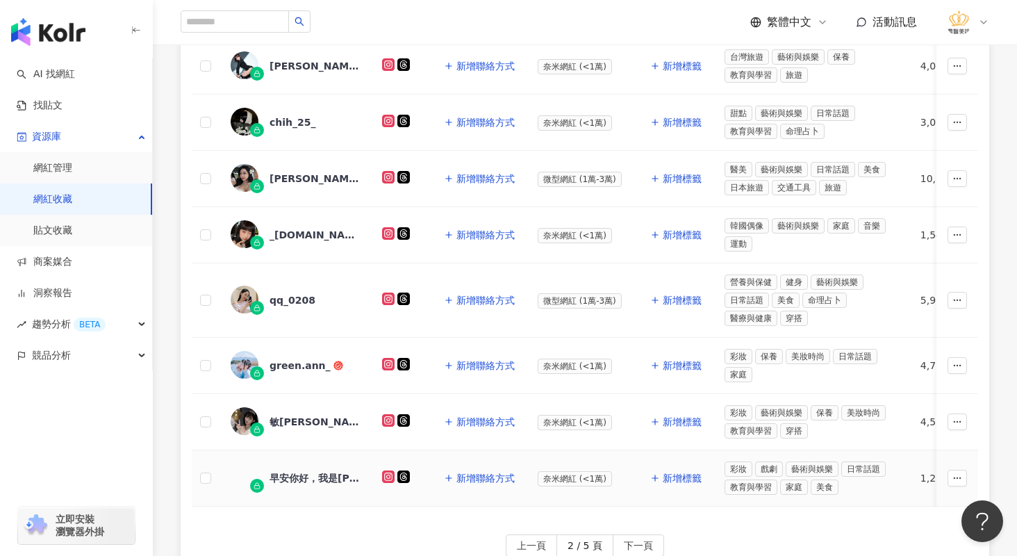
scroll to position [486, 0]
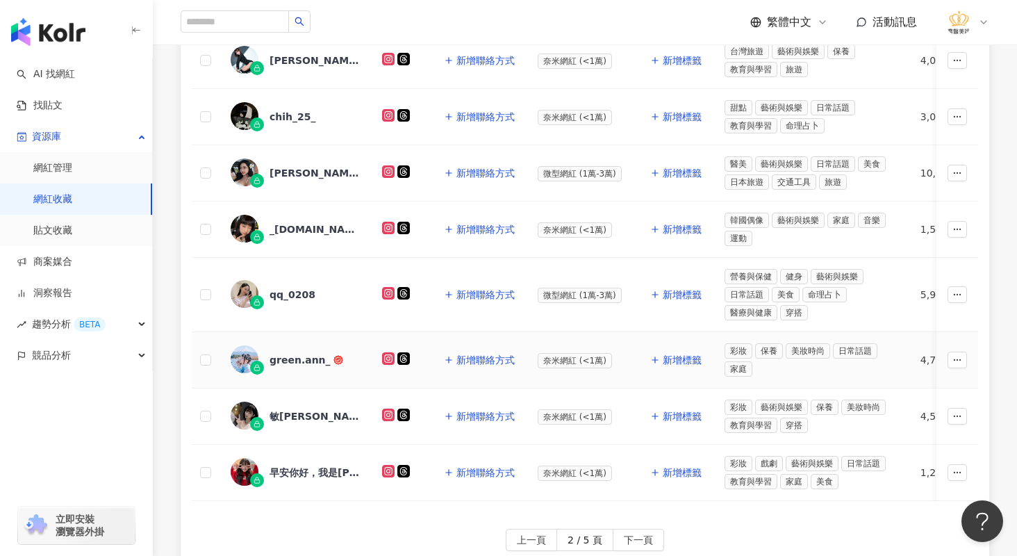
click at [300, 362] on div "green.ann_" at bounding box center [300, 360] width 61 height 14
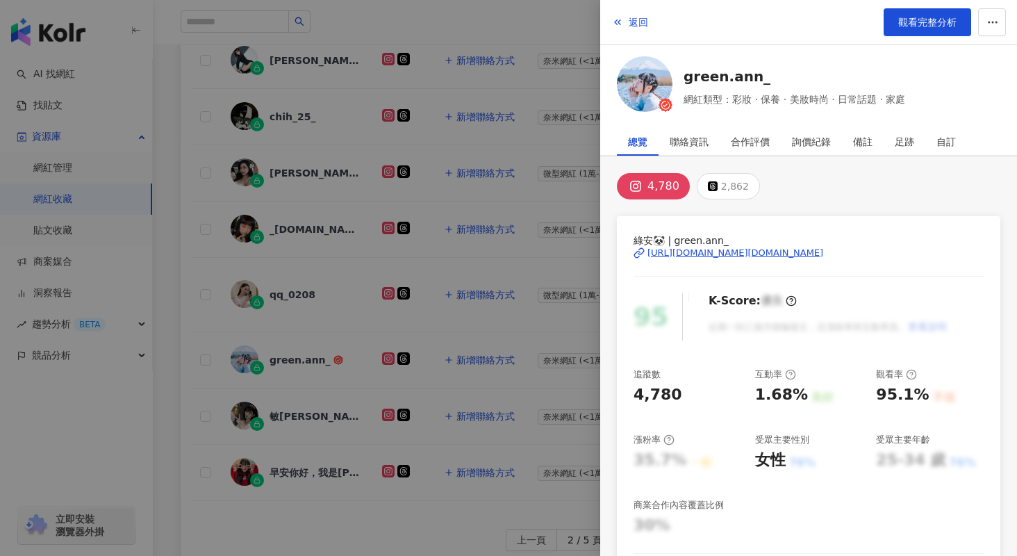
click at [806, 255] on div "[URL][DOMAIN_NAME][DOMAIN_NAME]" at bounding box center [736, 253] width 176 height 13
click at [988, 25] on icon "button" at bounding box center [993, 22] width 13 height 13
click at [969, 53] on div "加入網紅收藏" at bounding box center [966, 55] width 58 height 15
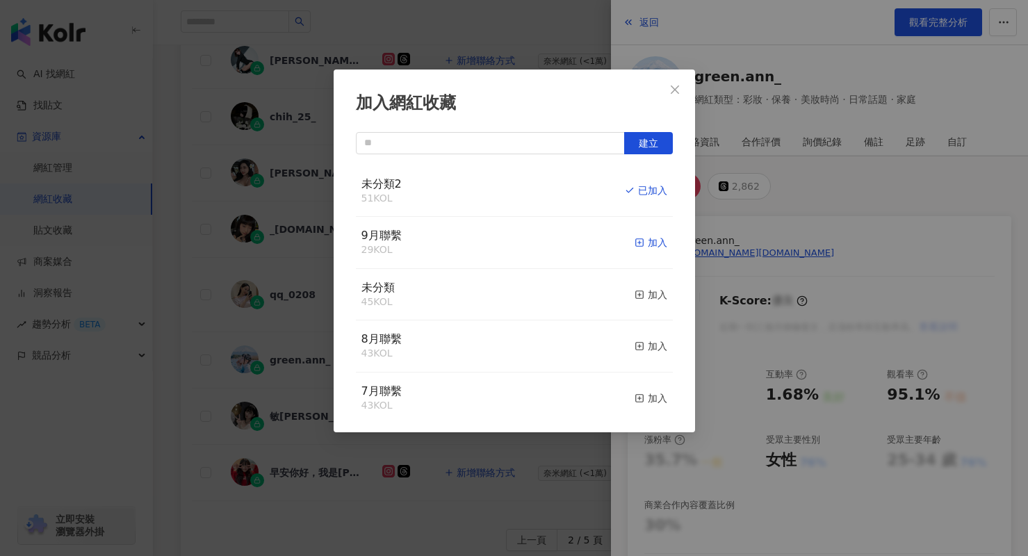
click at [646, 243] on div "加入" at bounding box center [650, 242] width 33 height 15
click at [636, 243] on div "取消收藏" at bounding box center [641, 242] width 52 height 15
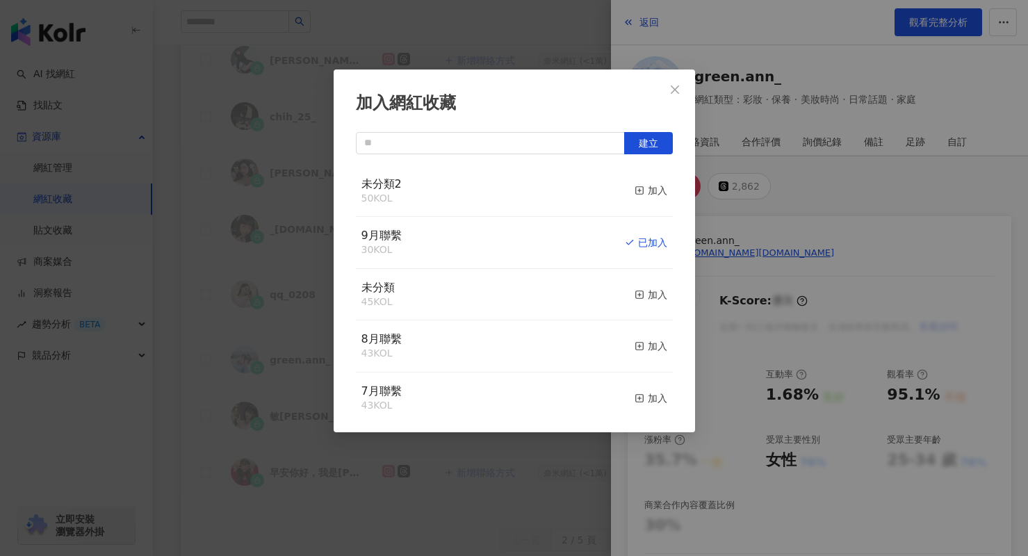
click at [459, 519] on div "加入網紅收藏 建立 未分類2 50 KOL 加入 9月聯繫 30 KOL 已加入 未分類 45 KOL 加入 8月聯繫 43 KOL 加入 7月聯繫 43 K…" at bounding box center [514, 278] width 1028 height 556
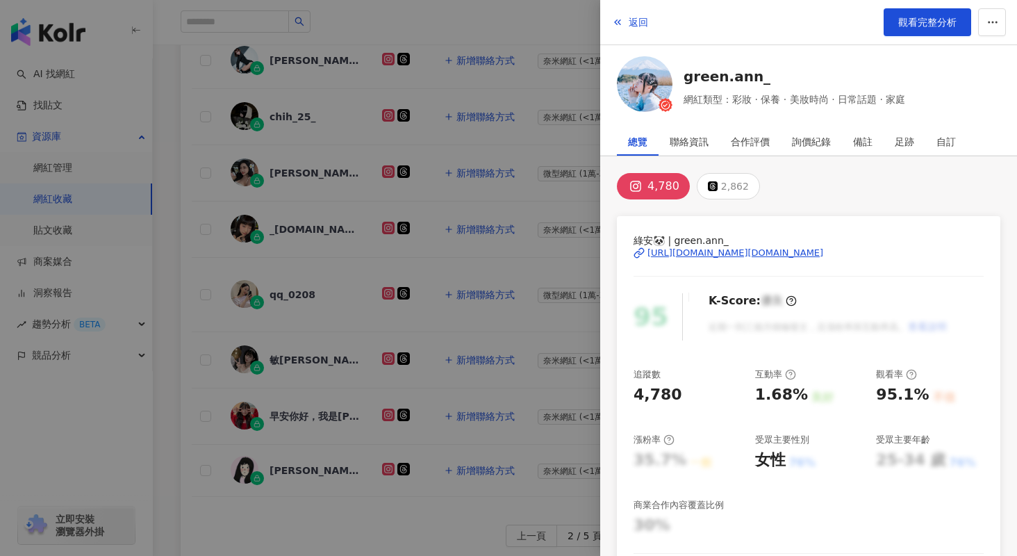
drag, startPoint x: 282, startPoint y: 537, endPoint x: 521, endPoint y: 461, distance: 250.1
click at [286, 537] on div at bounding box center [508, 278] width 1017 height 556
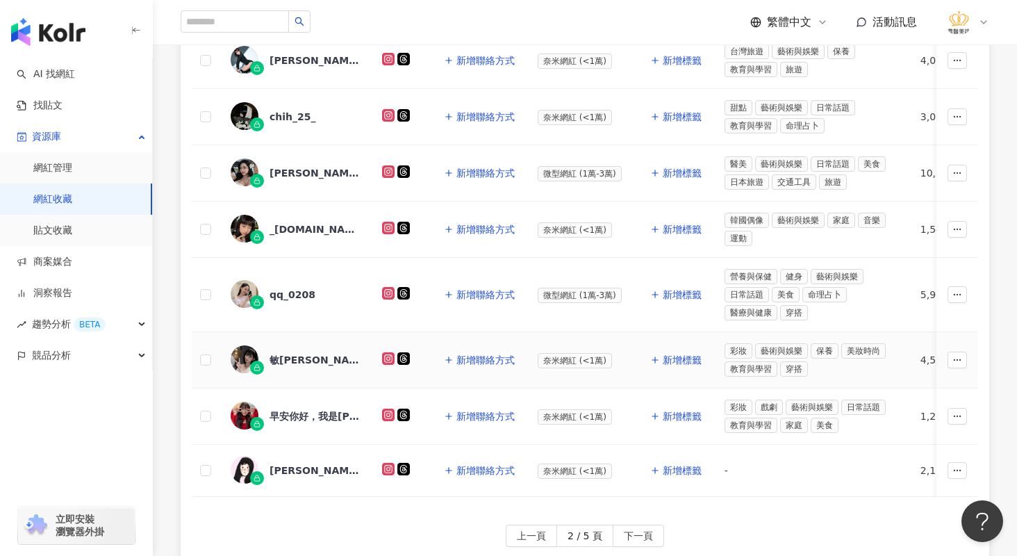
click at [303, 366] on div "敏[PERSON_NAME]｜奶昔 ｜品牌領導 招代理" at bounding box center [295, 359] width 129 height 29
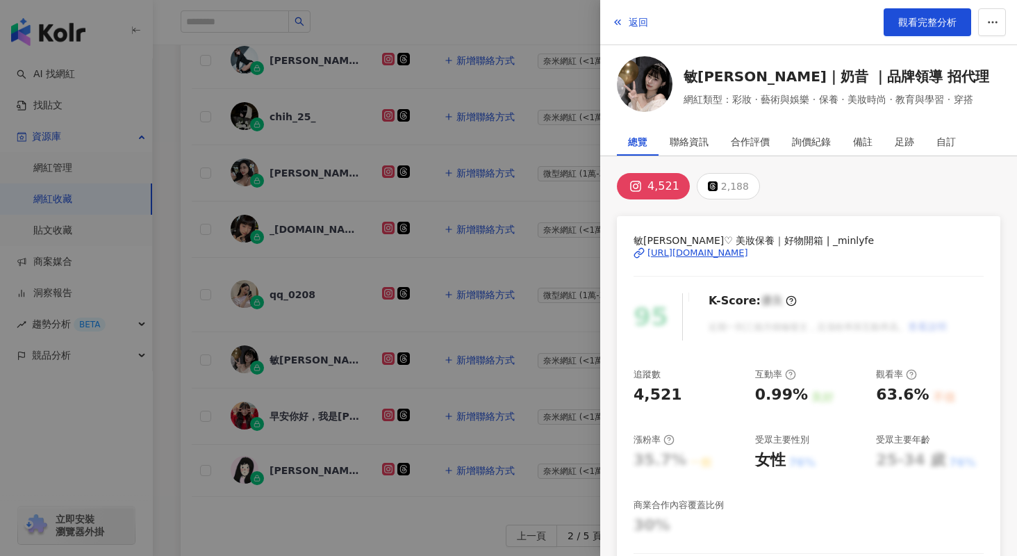
click at [238, 393] on div at bounding box center [508, 278] width 1017 height 556
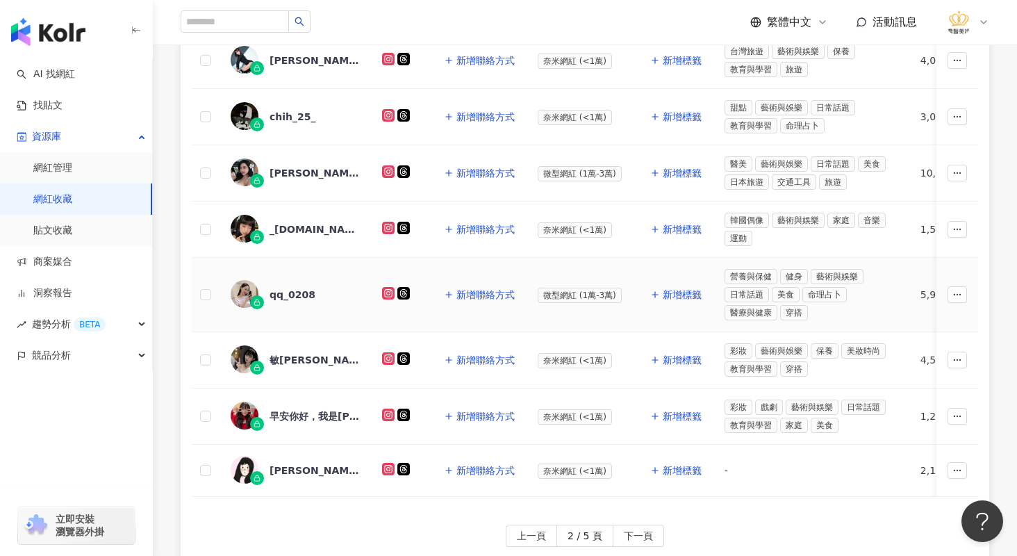
click at [284, 297] on div "qq_0208" at bounding box center [293, 295] width 46 height 14
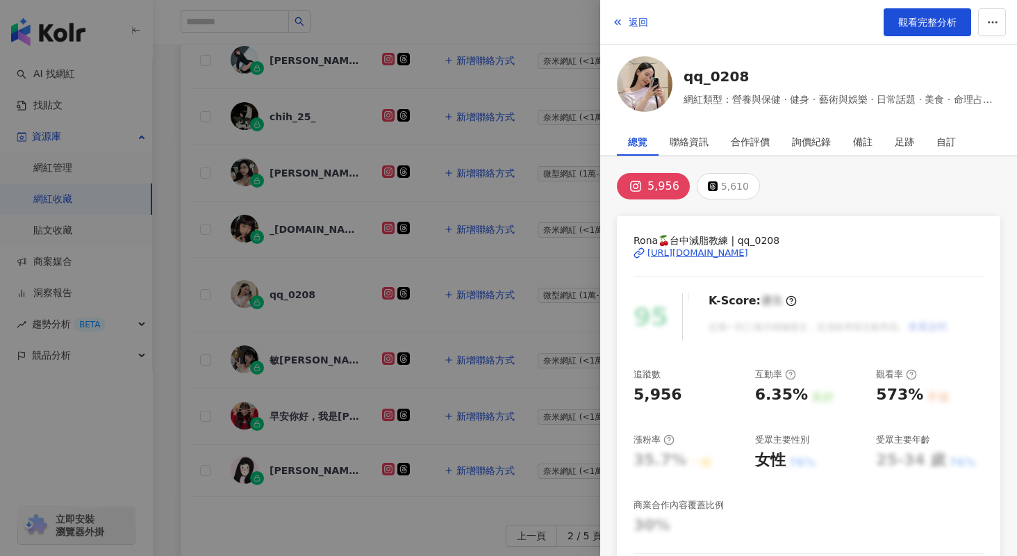
click at [739, 256] on div "[URL][DOMAIN_NAME]" at bounding box center [698, 253] width 101 height 13
click at [457, 325] on div at bounding box center [508, 278] width 1017 height 556
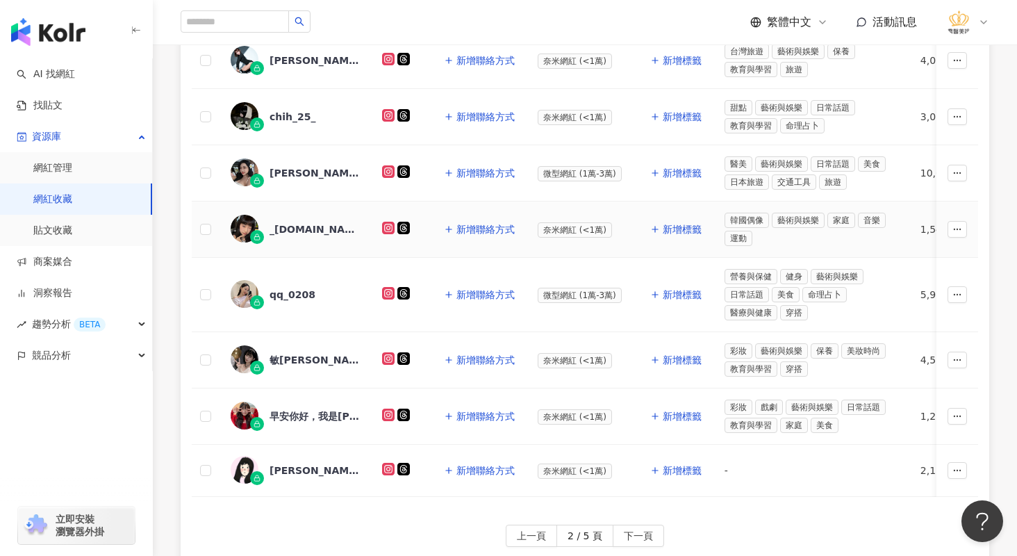
click at [286, 233] on div "_[DOMAIN_NAME]" at bounding box center [315, 229] width 90 height 14
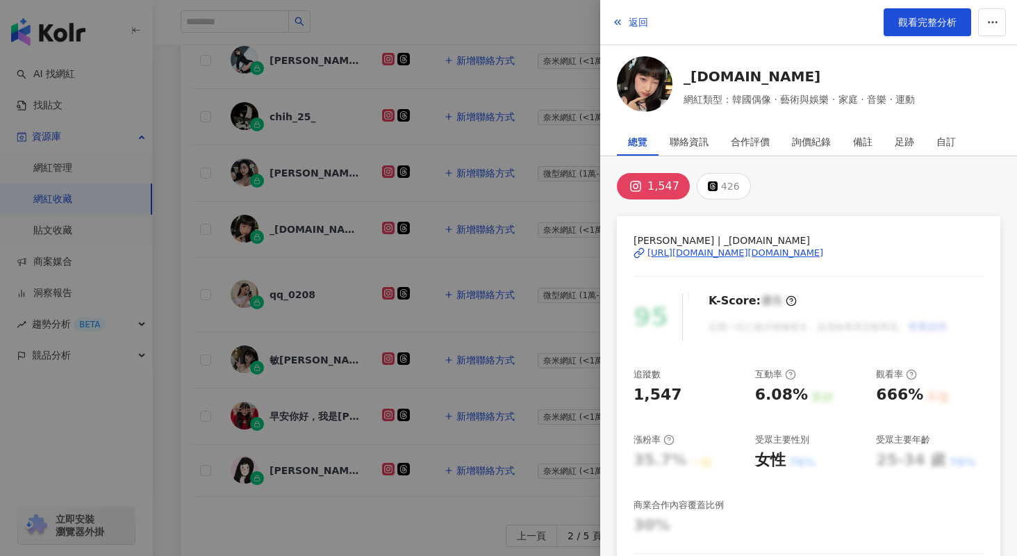
click at [759, 254] on div "[URL][DOMAIN_NAME][DOMAIN_NAME]" at bounding box center [736, 253] width 176 height 13
click at [988, 20] on icon "button" at bounding box center [993, 22] width 13 height 13
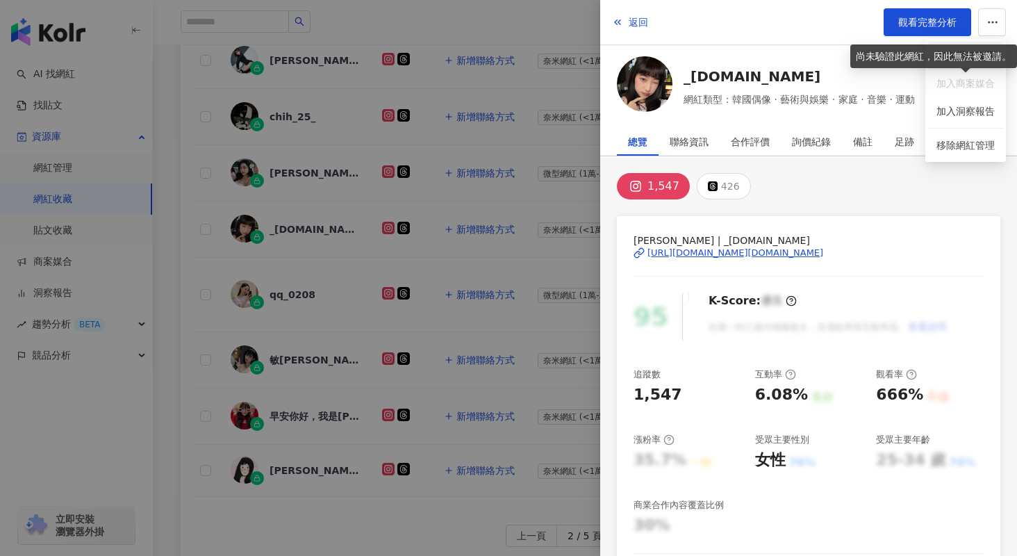
click at [967, 65] on div "尚未驗證此網紅，因此無法被邀請。" at bounding box center [934, 56] width 167 height 24
click at [983, 56] on div "加入網紅收藏" at bounding box center [966, 55] width 58 height 15
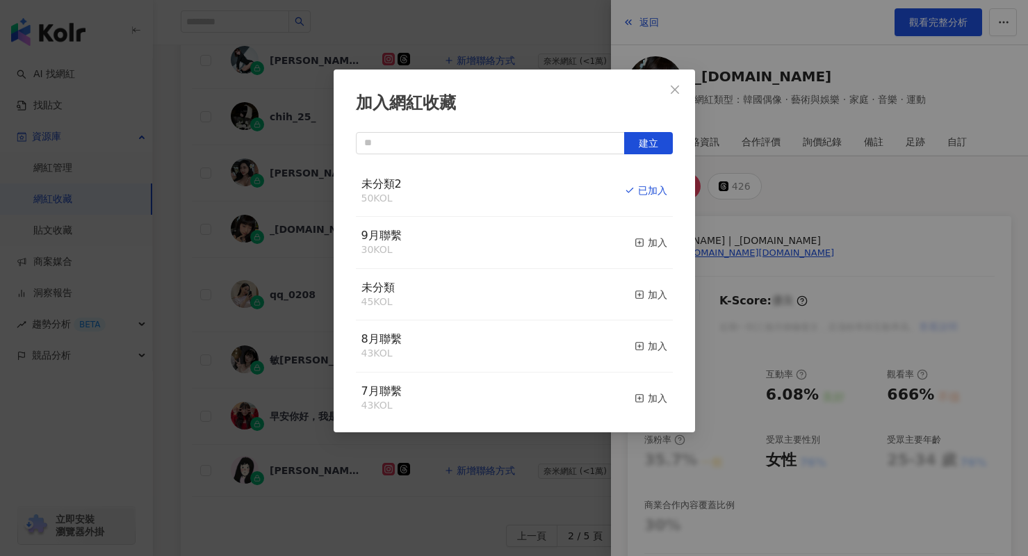
click at [639, 241] on div "加入" at bounding box center [650, 242] width 33 height 15
click at [645, 246] on div "取消收藏" at bounding box center [641, 242] width 52 height 15
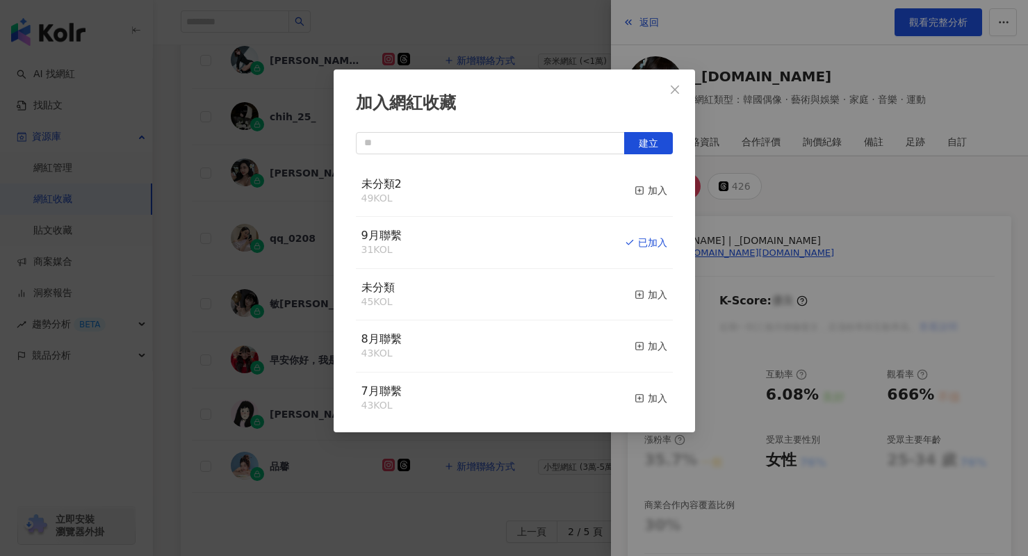
click at [578, 514] on div "加入網紅收藏 建立 未分類2 49 KOL 加入 9月聯繫 31 KOL 已加入 未分類 45 KOL 加入 8月聯繫 43 KOL 加入 7月聯繫 43 K…" at bounding box center [514, 278] width 1028 height 556
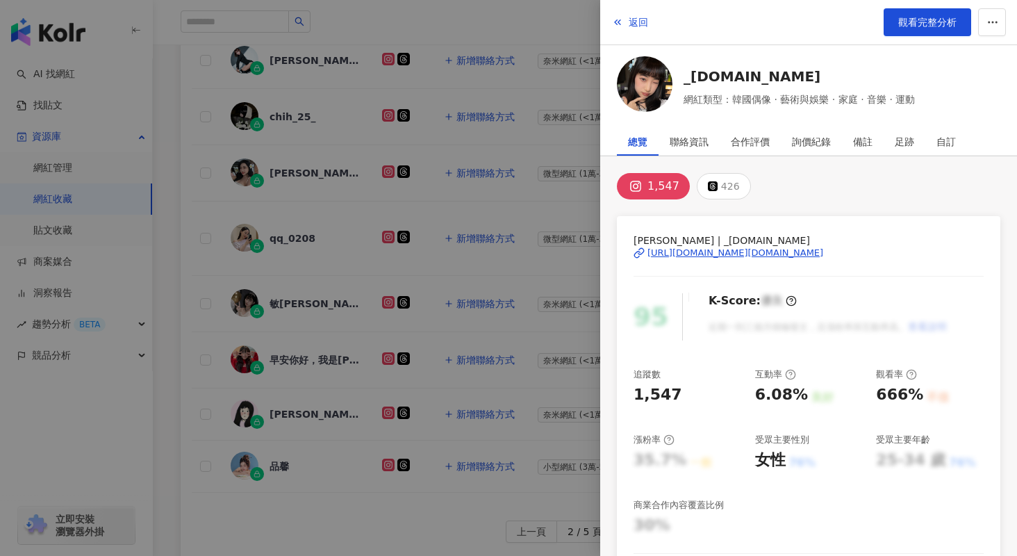
click at [200, 307] on div at bounding box center [508, 278] width 1017 height 556
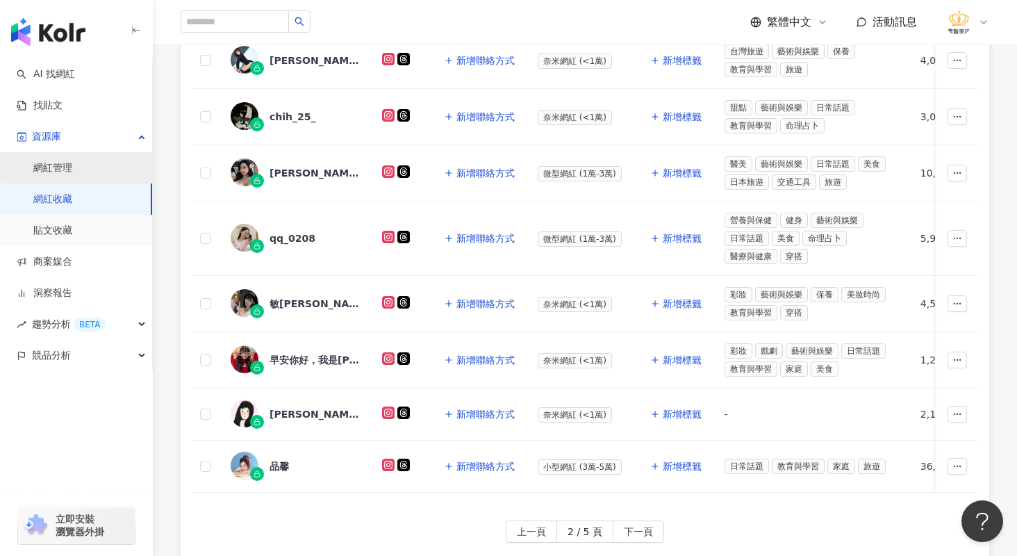
click at [51, 165] on link "網紅管理" at bounding box center [52, 168] width 39 height 14
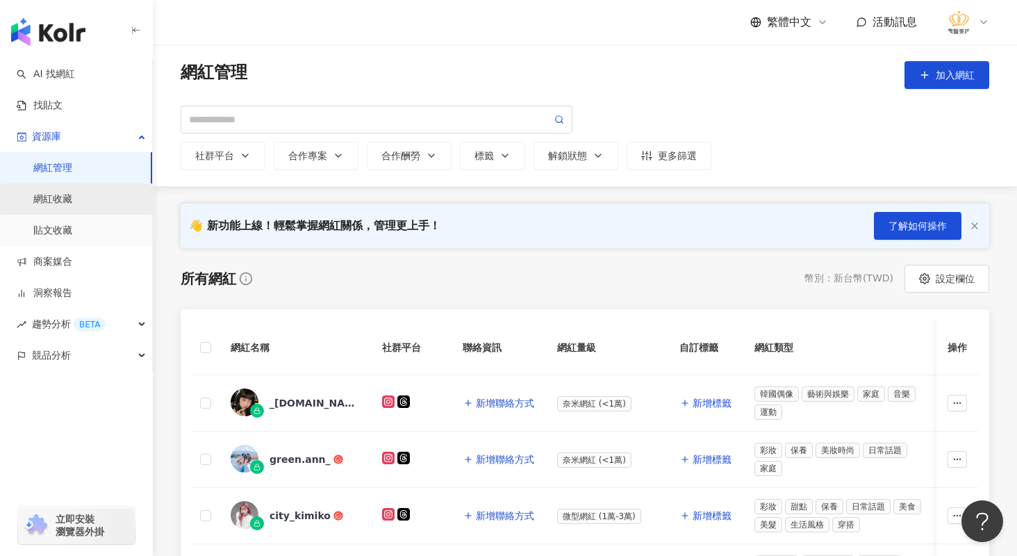
click at [72, 199] on link "網紅收藏" at bounding box center [52, 200] width 39 height 14
